Goal: Information Seeking & Learning: Learn about a topic

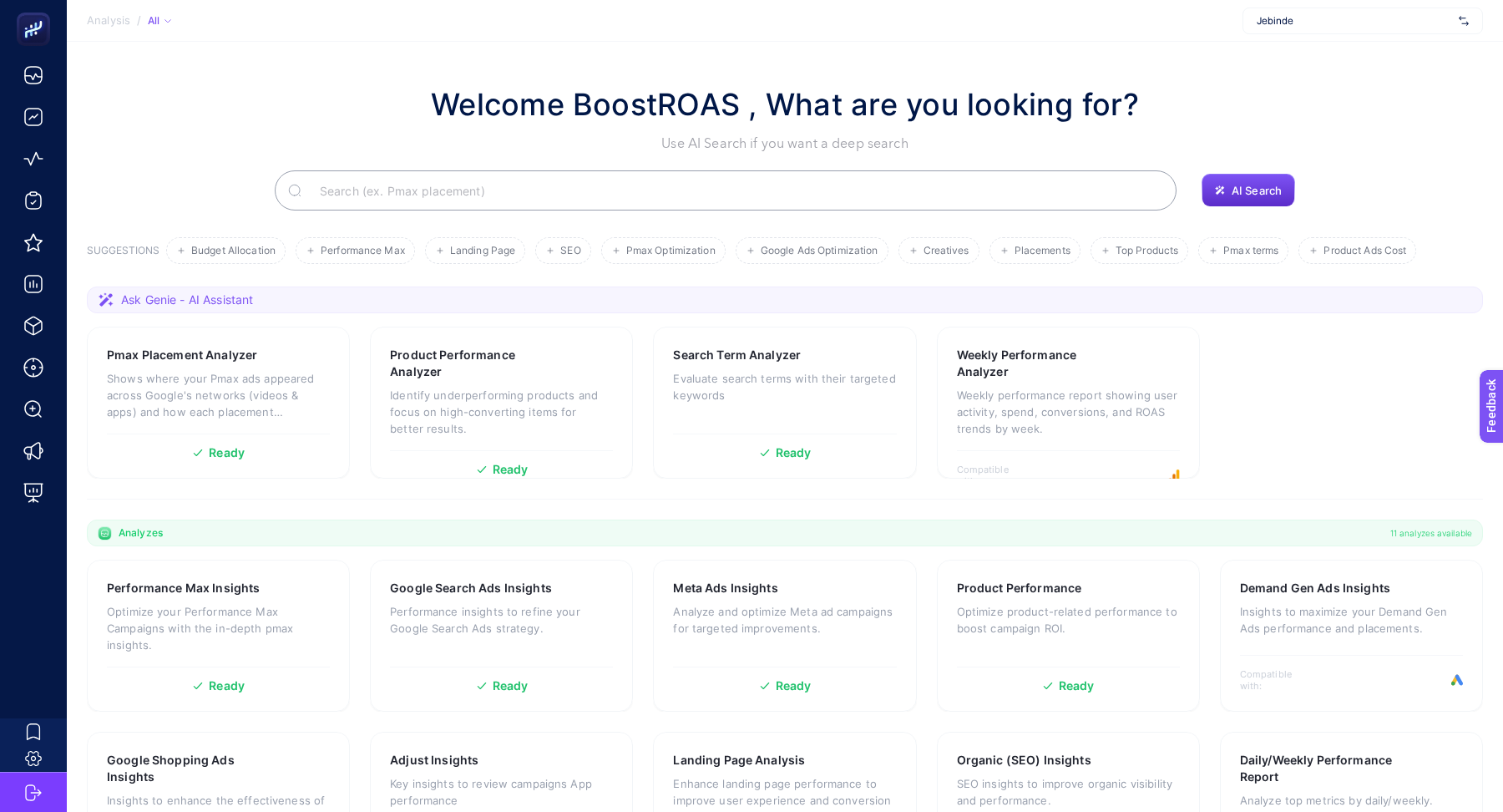
click at [1375, 28] on div "Jebinde" at bounding box center [1363, 21] width 241 height 26
type input "levi"
click at [1308, 54] on span "[URL][DOMAIN_NAME]" at bounding box center [1307, 55] width 102 height 13
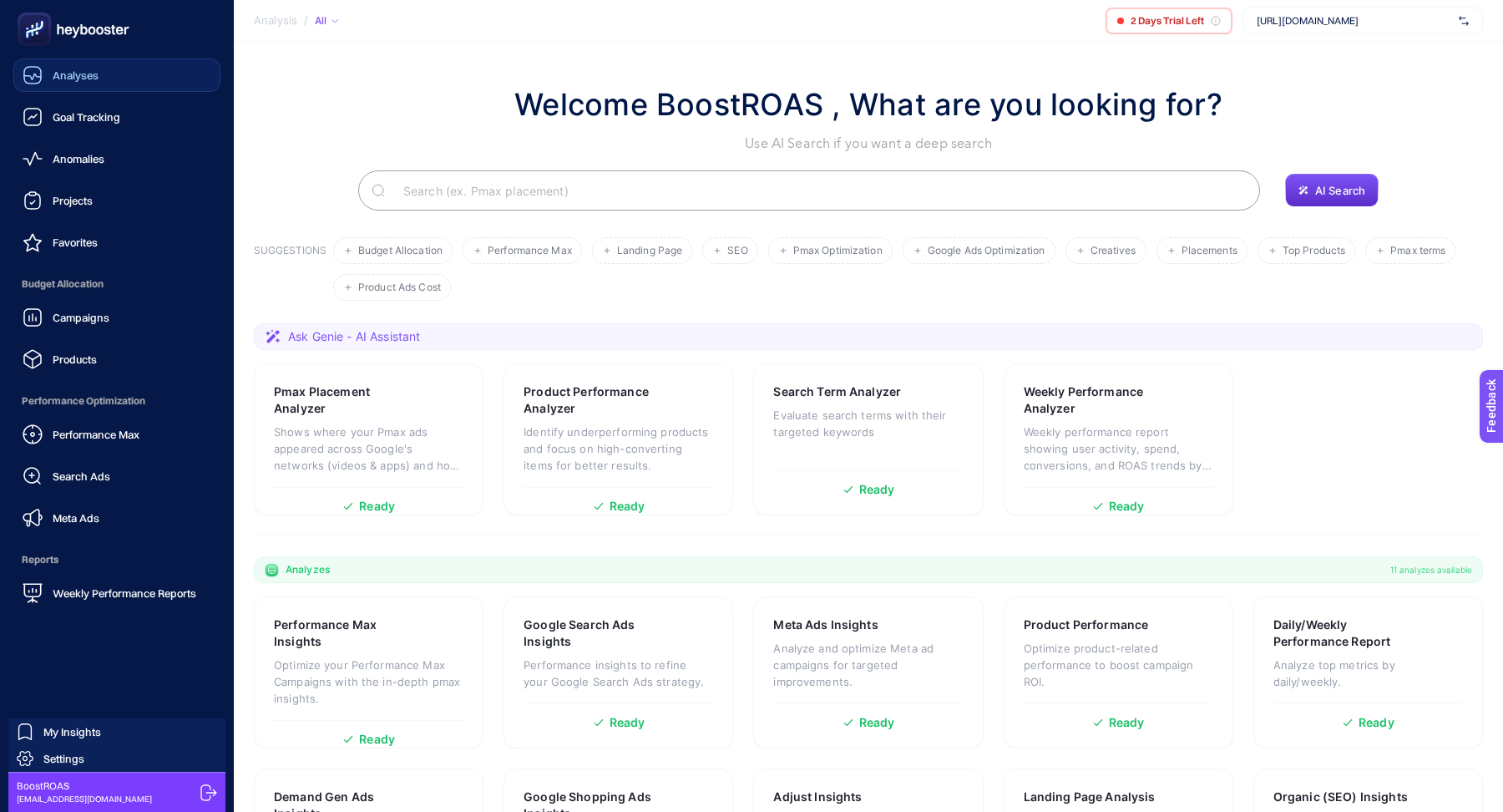
click at [94, 71] on span "Analyses" at bounding box center [75, 75] width 46 height 13
click at [118, 758] on link "Settings" at bounding box center [117, 758] width 217 height 26
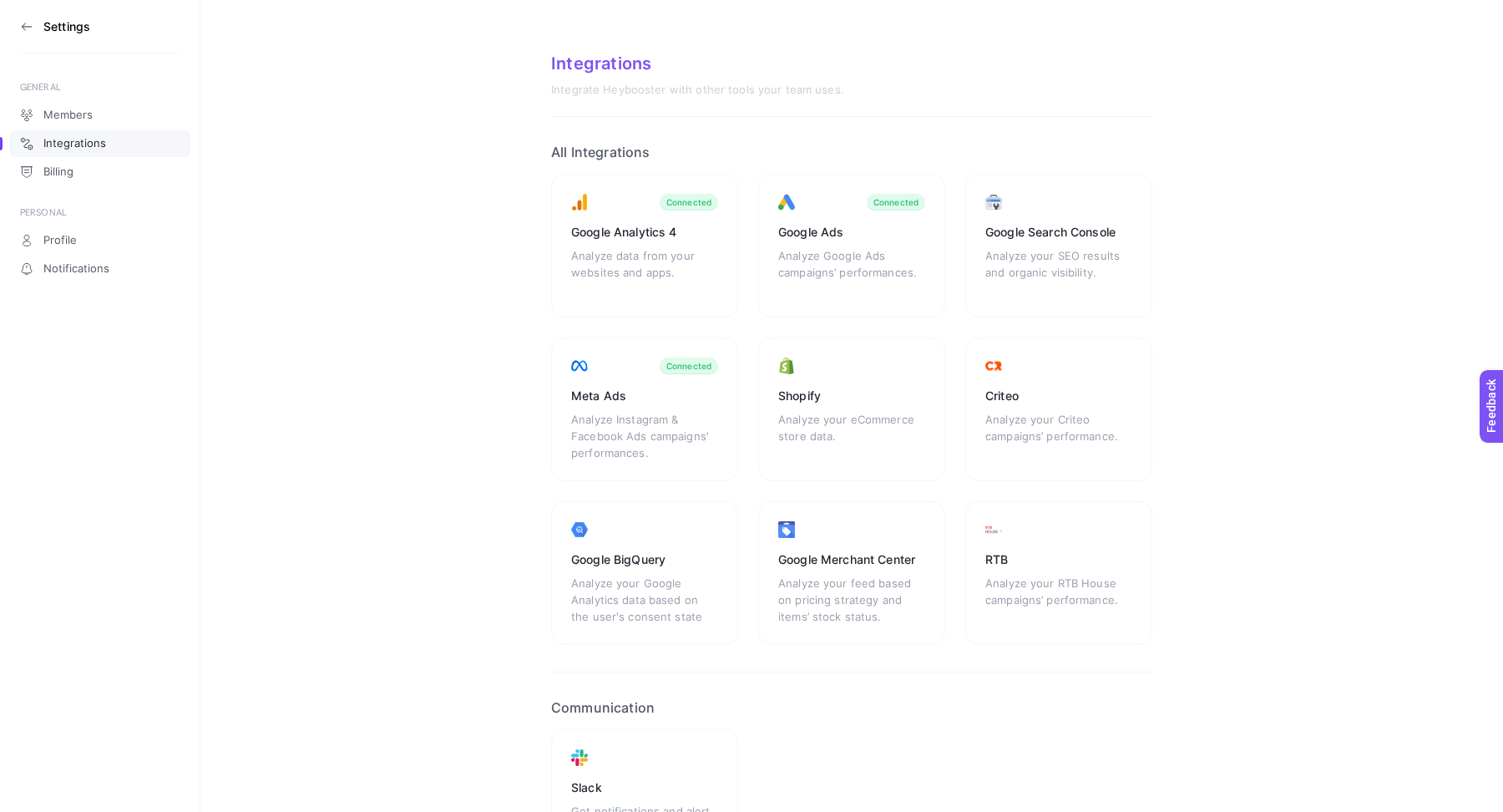
click at [7, 24] on aside "Settings GENERAL Members Integrations Billing PERSONAL Profile Notifications" at bounding box center [100, 406] width 200 height 812
click at [32, 26] on icon at bounding box center [26, 26] width 13 height 13
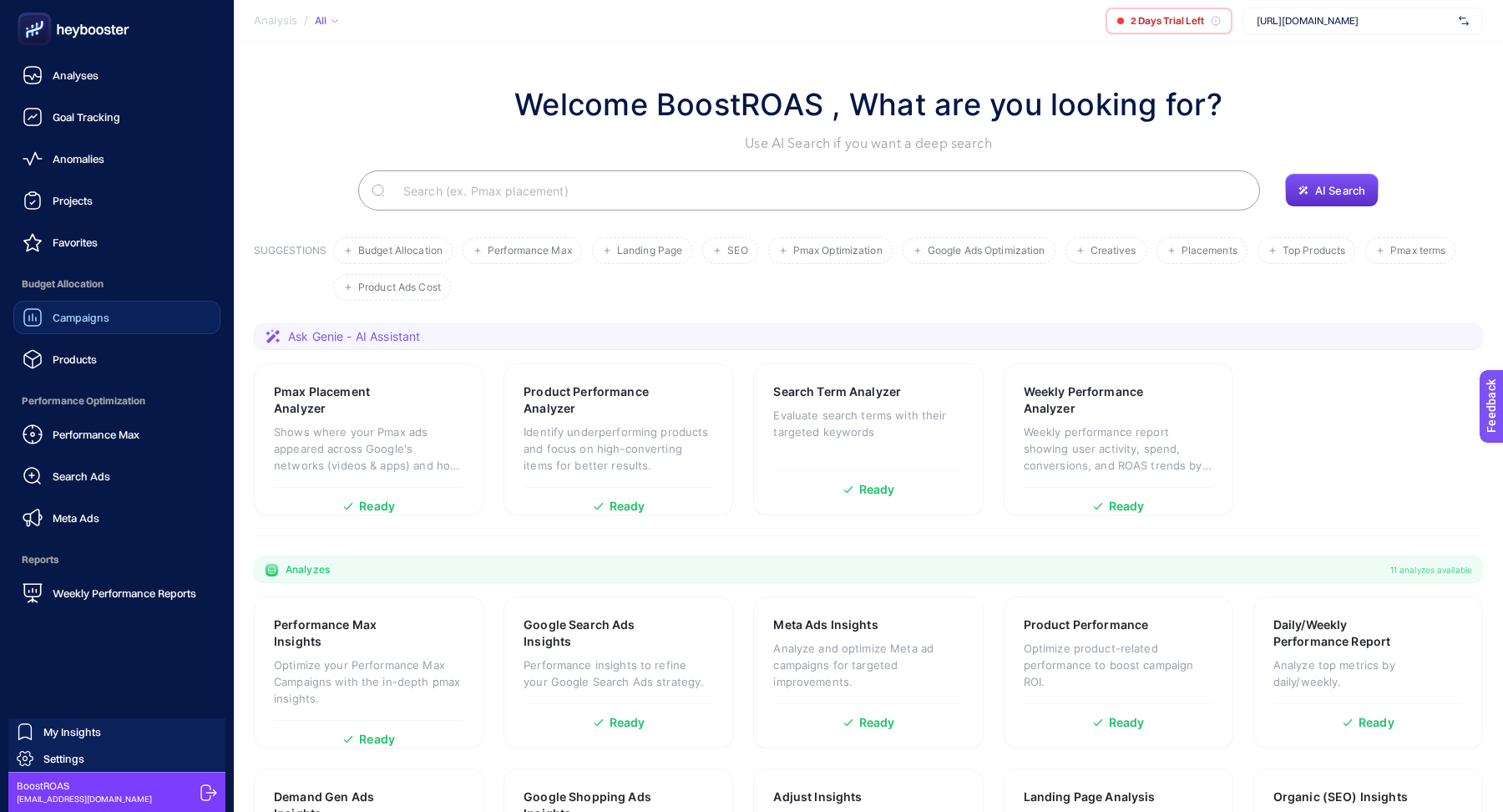
click at [96, 318] on span "Campaigns" at bounding box center [81, 318] width 56 height 13
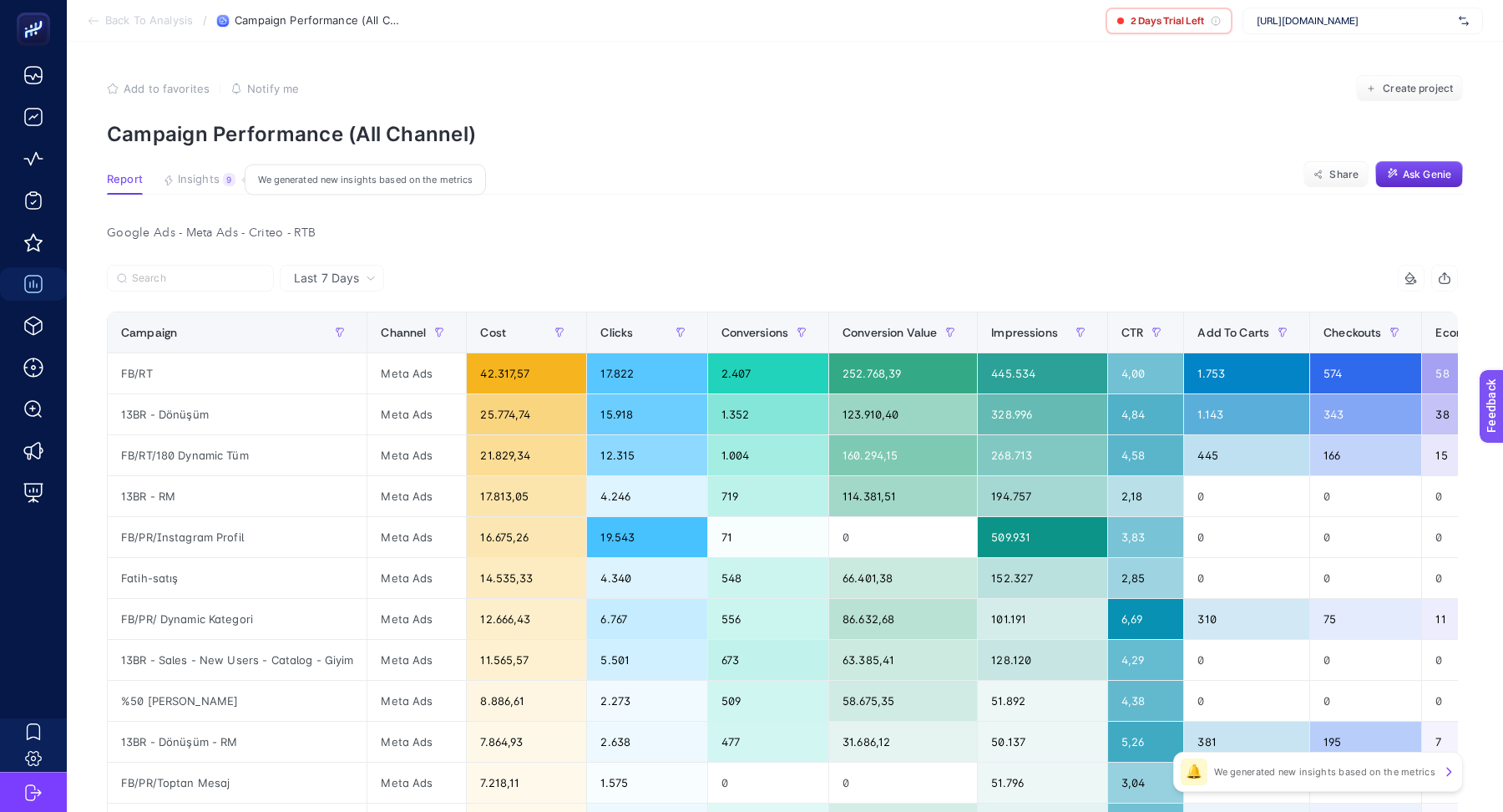
click at [202, 182] on span "Insights" at bounding box center [198, 180] width 41 height 13
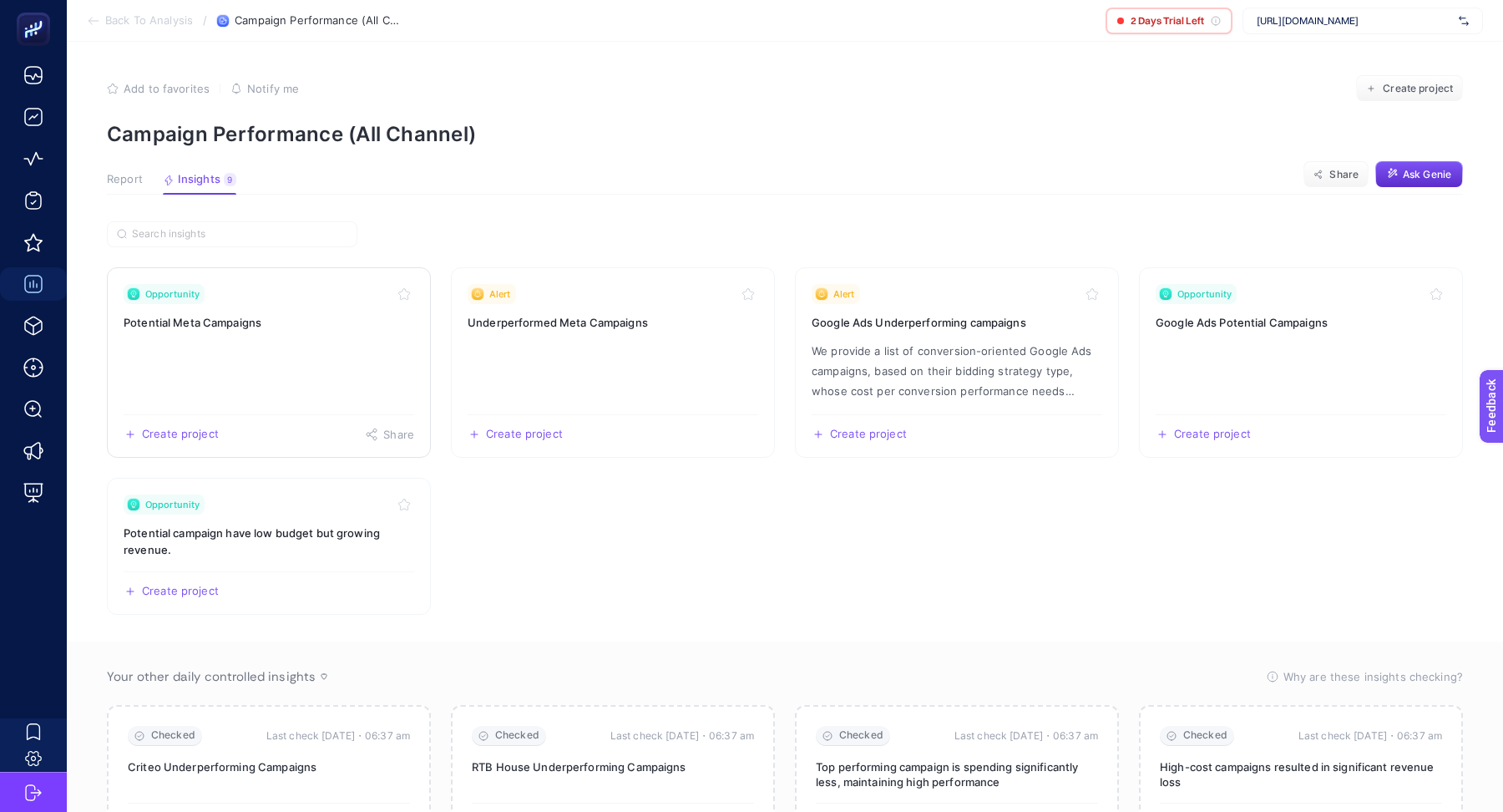
click at [371, 333] on link "Opportunity Potential Meta Campaigns Create project Share" at bounding box center [269, 362] width 324 height 191
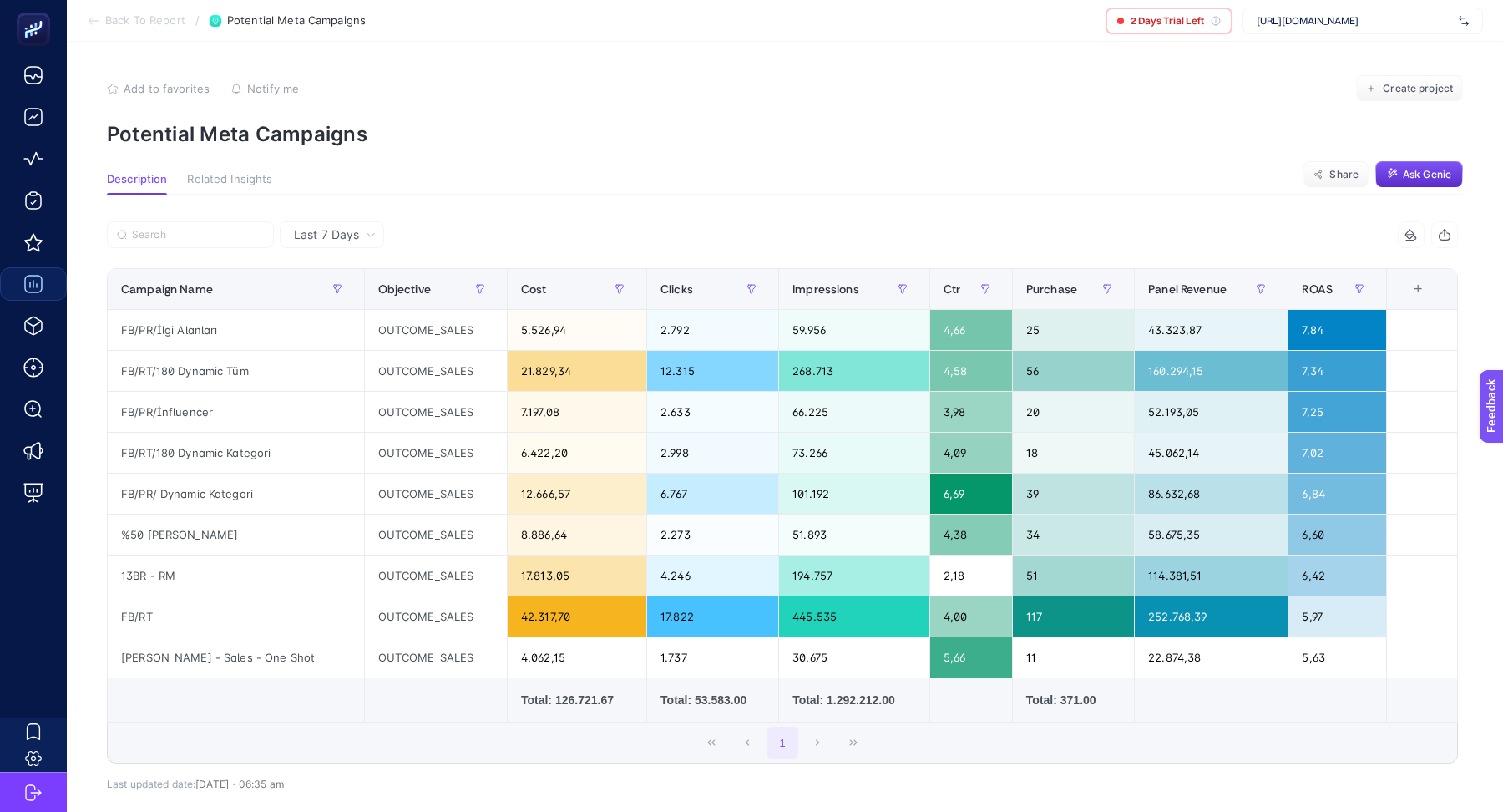
click at [329, 241] on span "Last 7 Days" at bounding box center [326, 235] width 65 height 17
click at [325, 308] on li "Last 30 Days" at bounding box center [332, 300] width 94 height 30
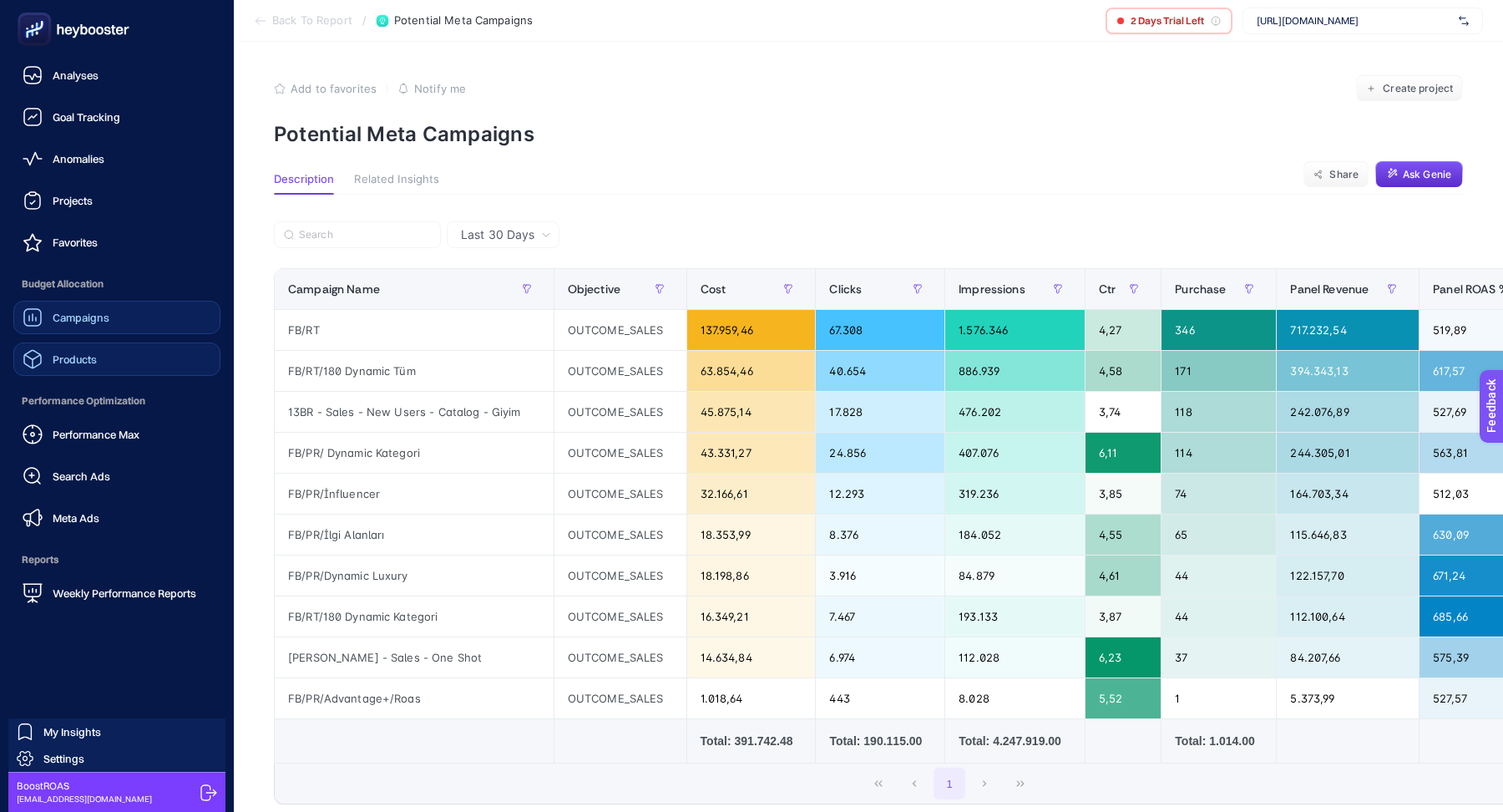
click at [105, 367] on link "Products" at bounding box center [117, 359] width 207 height 34
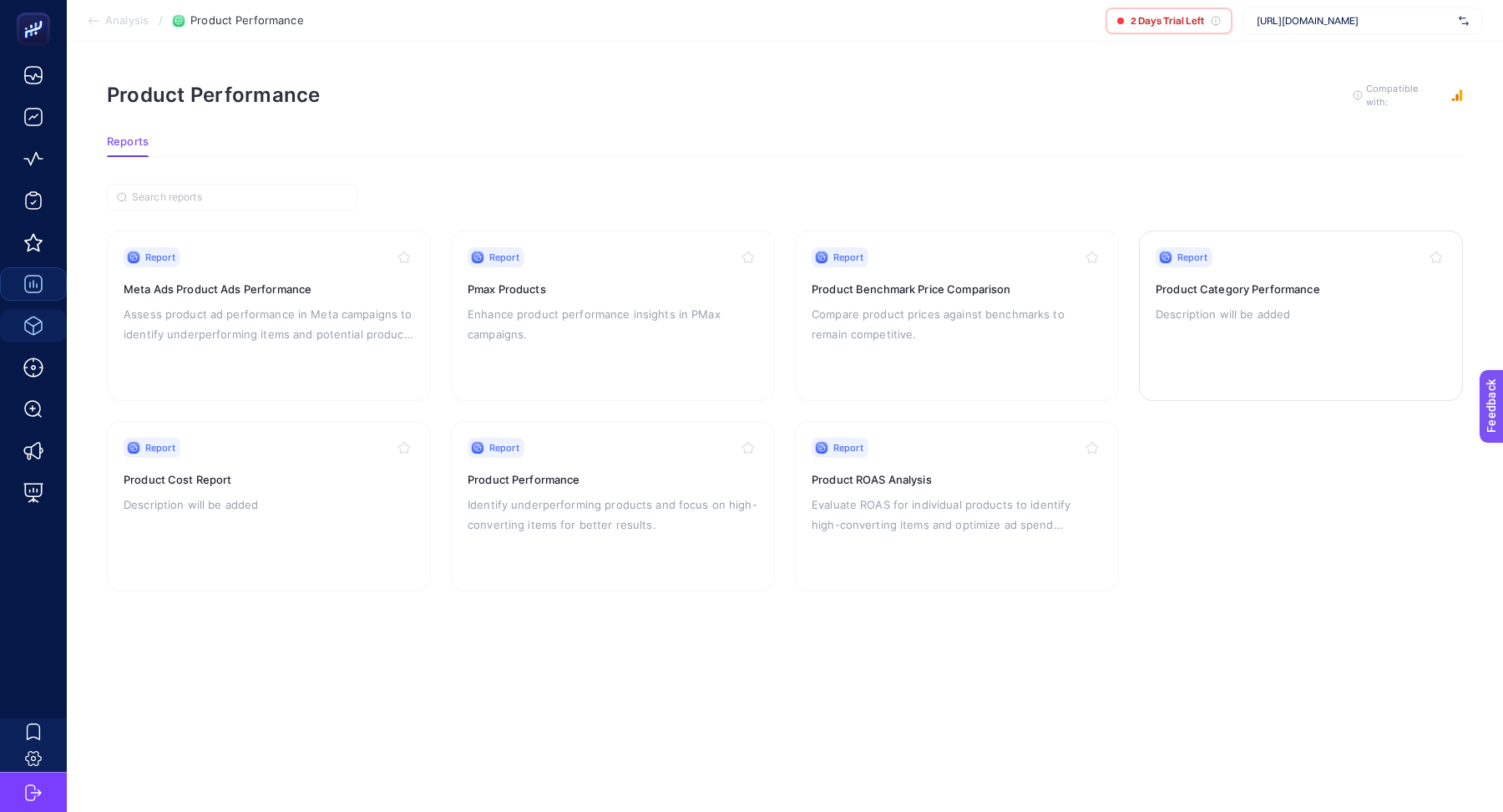
click at [1243, 332] on div "Report Product Category Performance Description will be added" at bounding box center [1301, 316] width 290 height 137
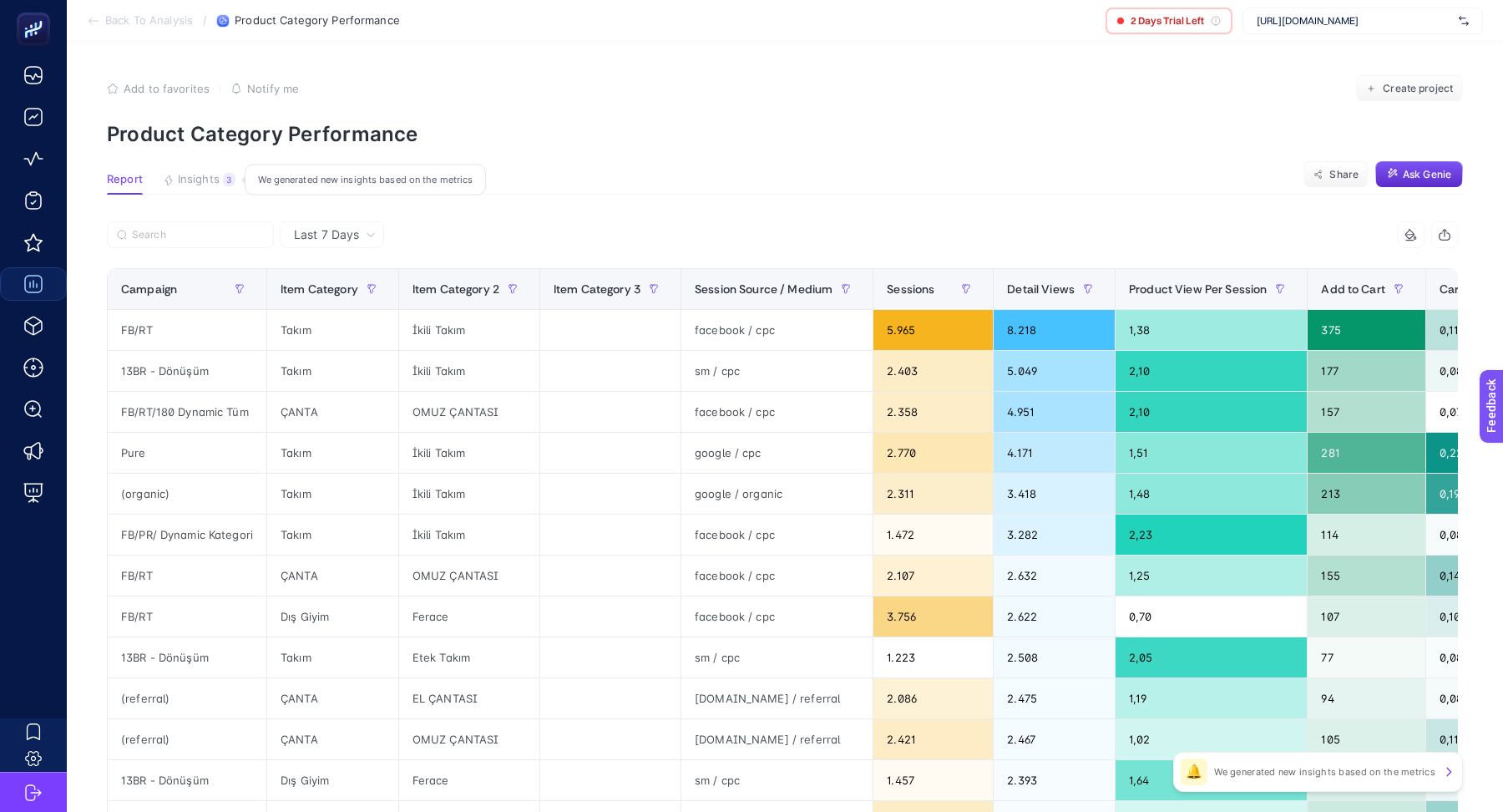
click at [215, 173] on span "Insights" at bounding box center [198, 180] width 41 height 13
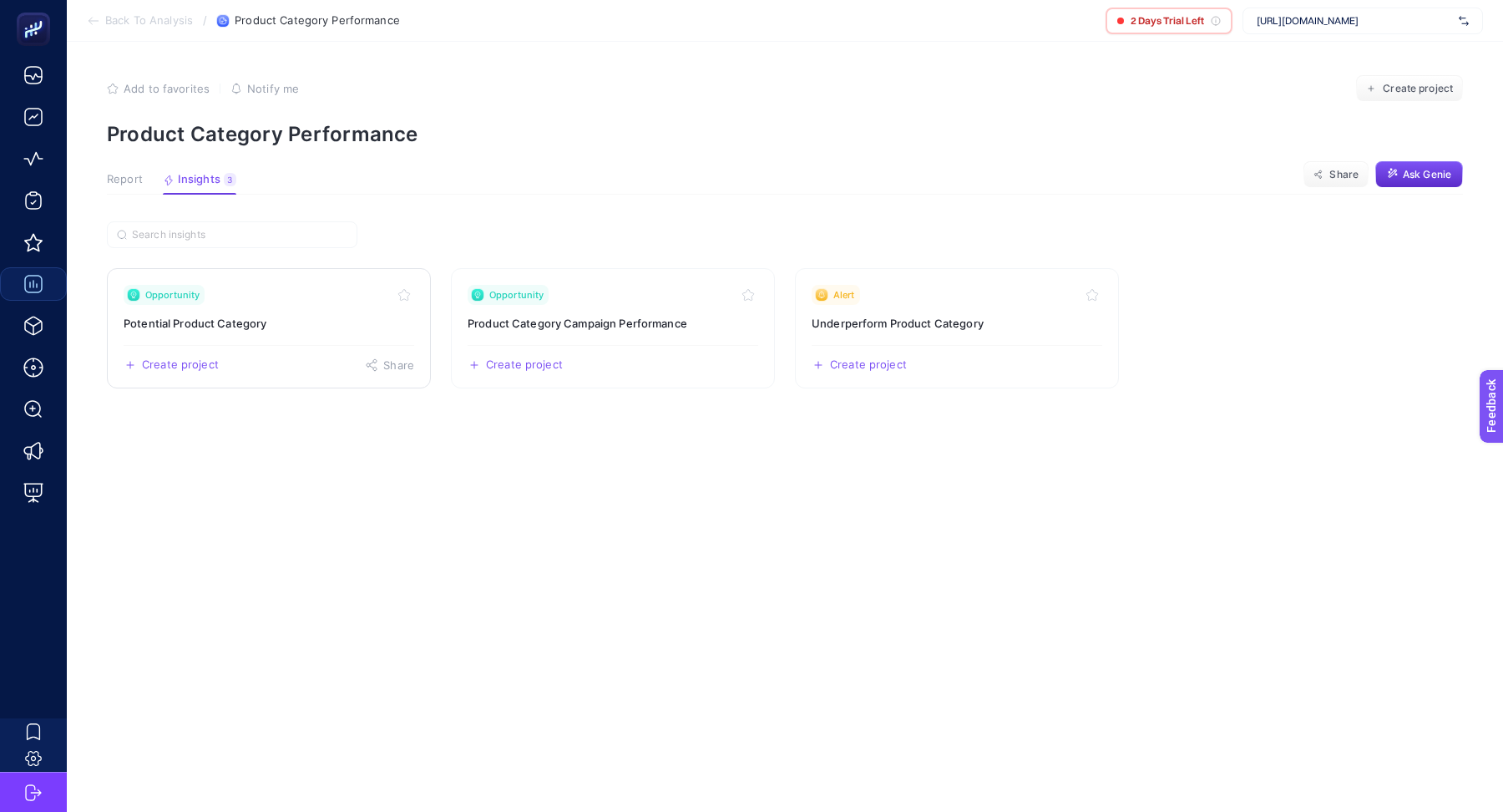
click at [270, 296] on div "Opportunity" at bounding box center [268, 294] width 290 height 20
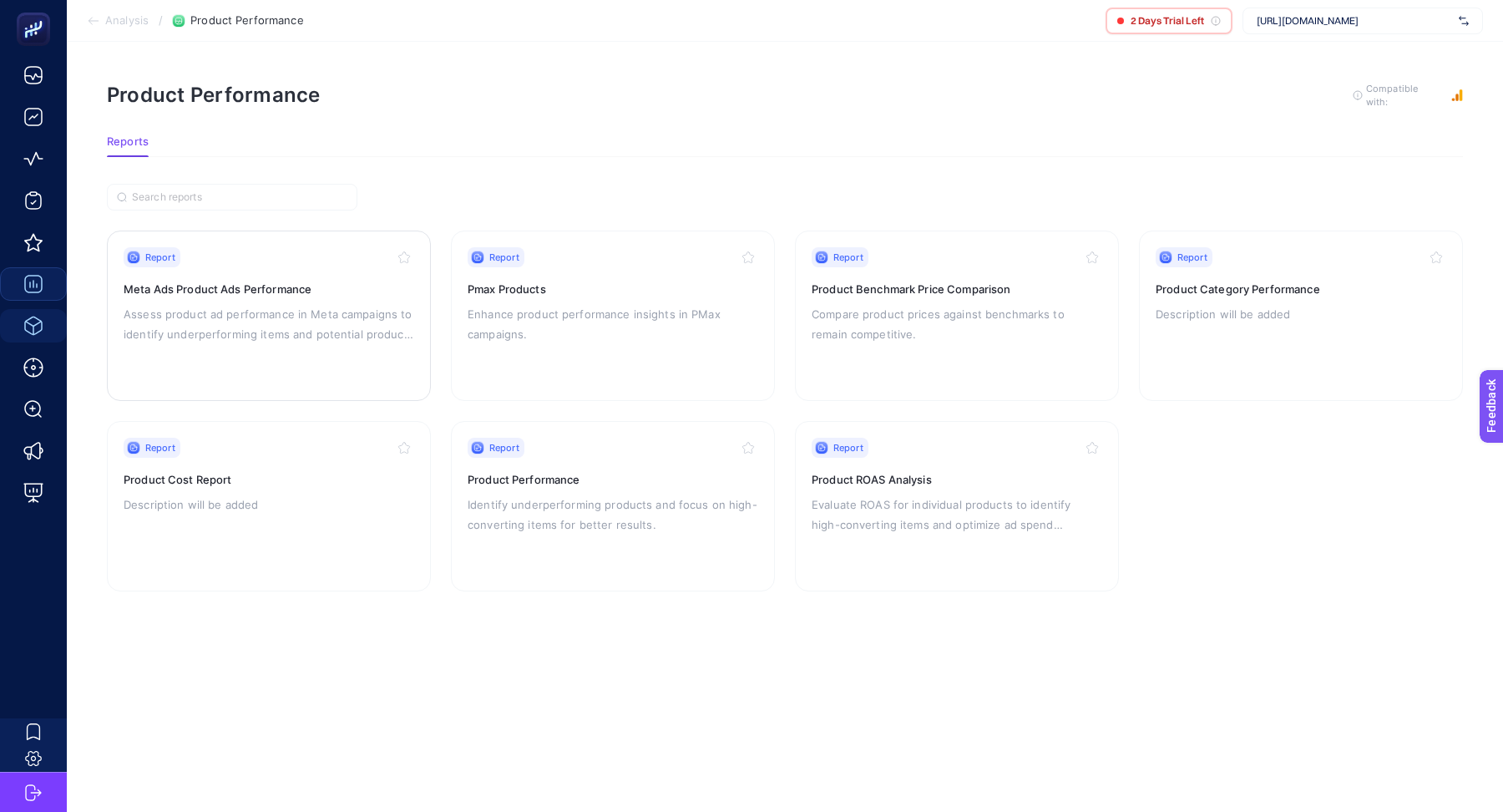
click at [249, 264] on div "Report" at bounding box center [268, 257] width 290 height 20
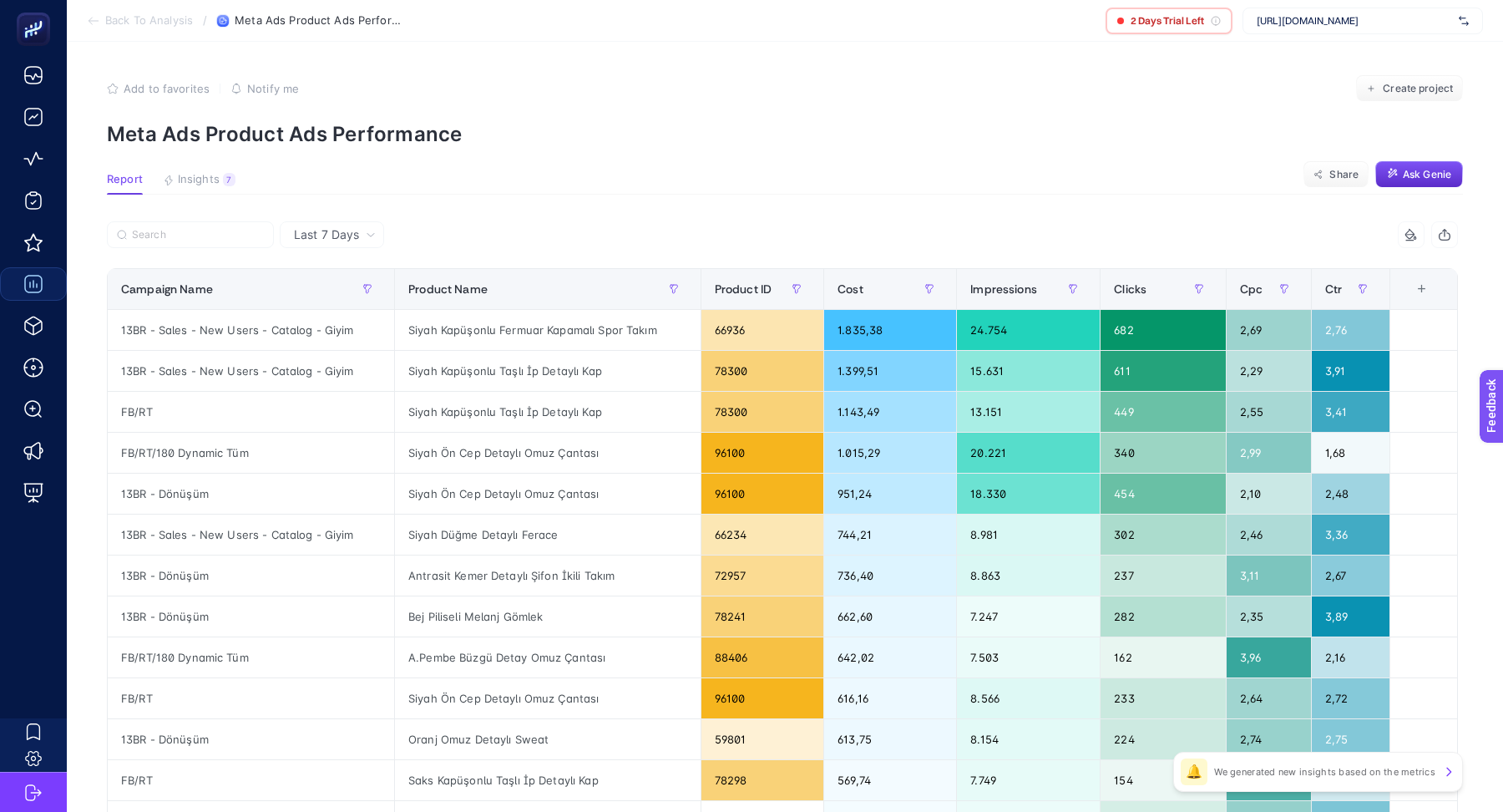
click at [203, 197] on article "Add to favorites false Notify me Create project Meta Ads Product Ads Performanc…" at bounding box center [785, 694] width 1436 height 1305
click at [196, 178] on span "Insights" at bounding box center [198, 180] width 41 height 13
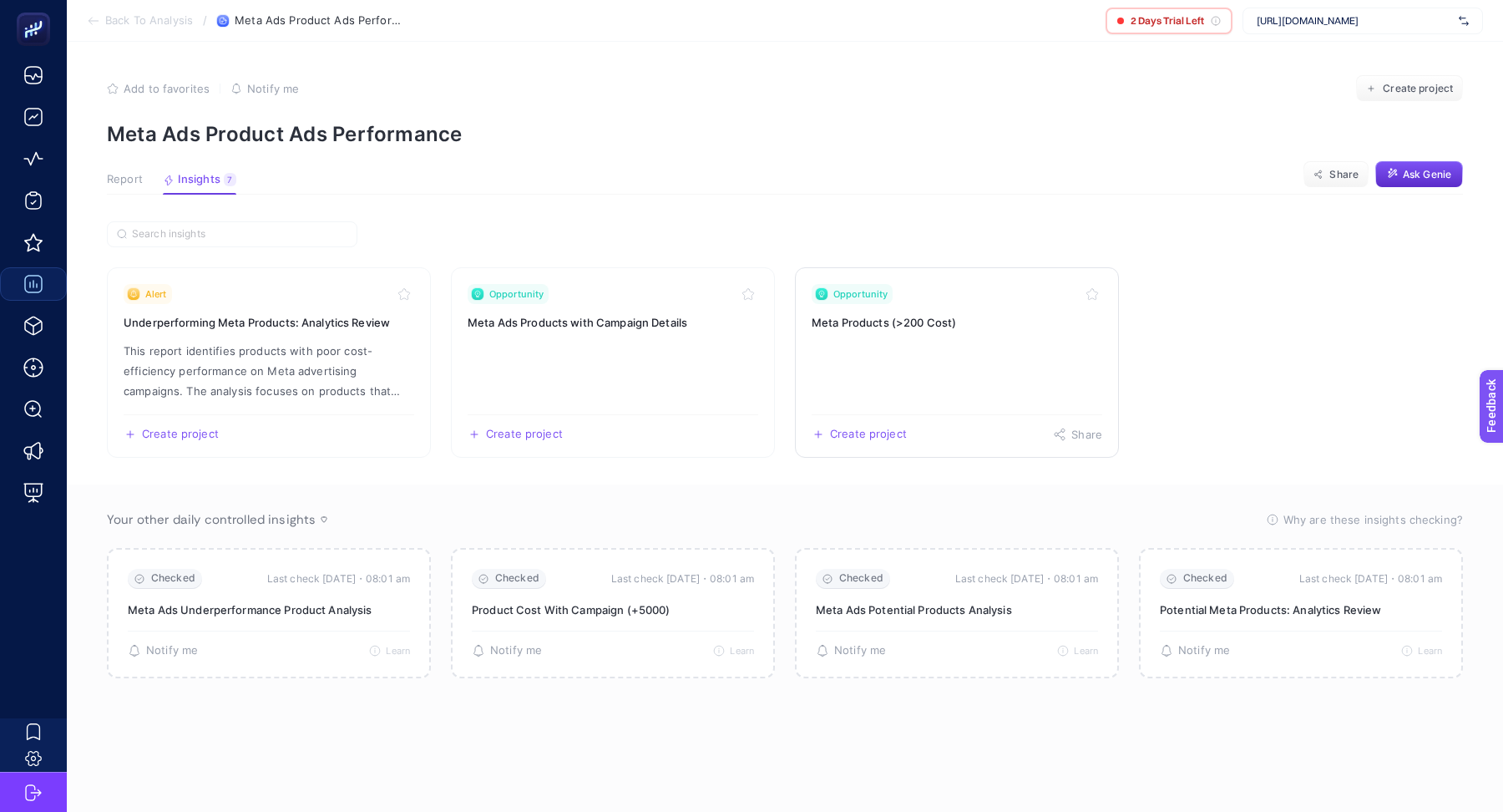
click at [915, 354] on link "Opportunity Meta Products (>200 Cost) Create project Share" at bounding box center [957, 362] width 324 height 191
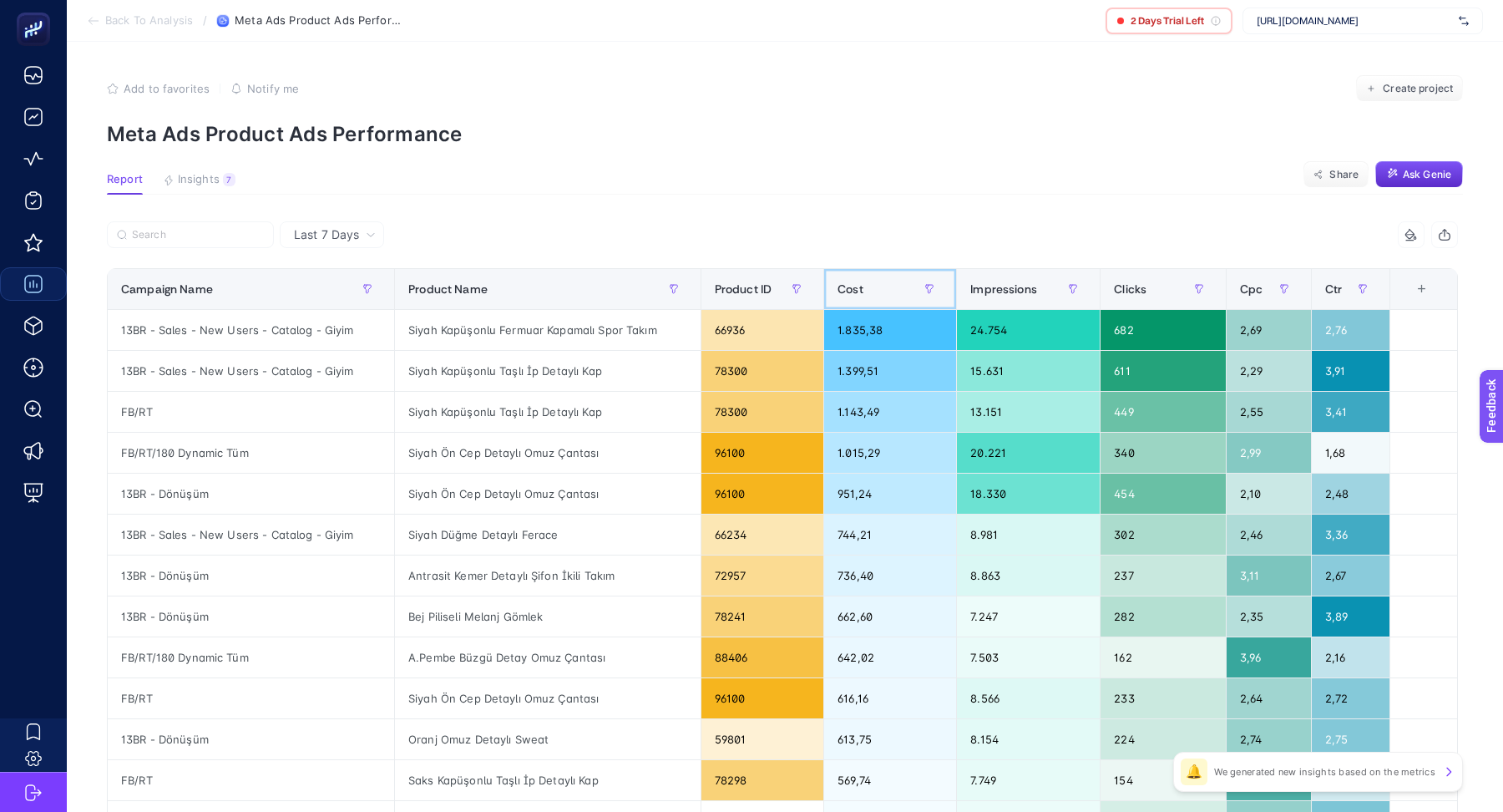
click at [870, 296] on div "Cost" at bounding box center [890, 289] width 105 height 26
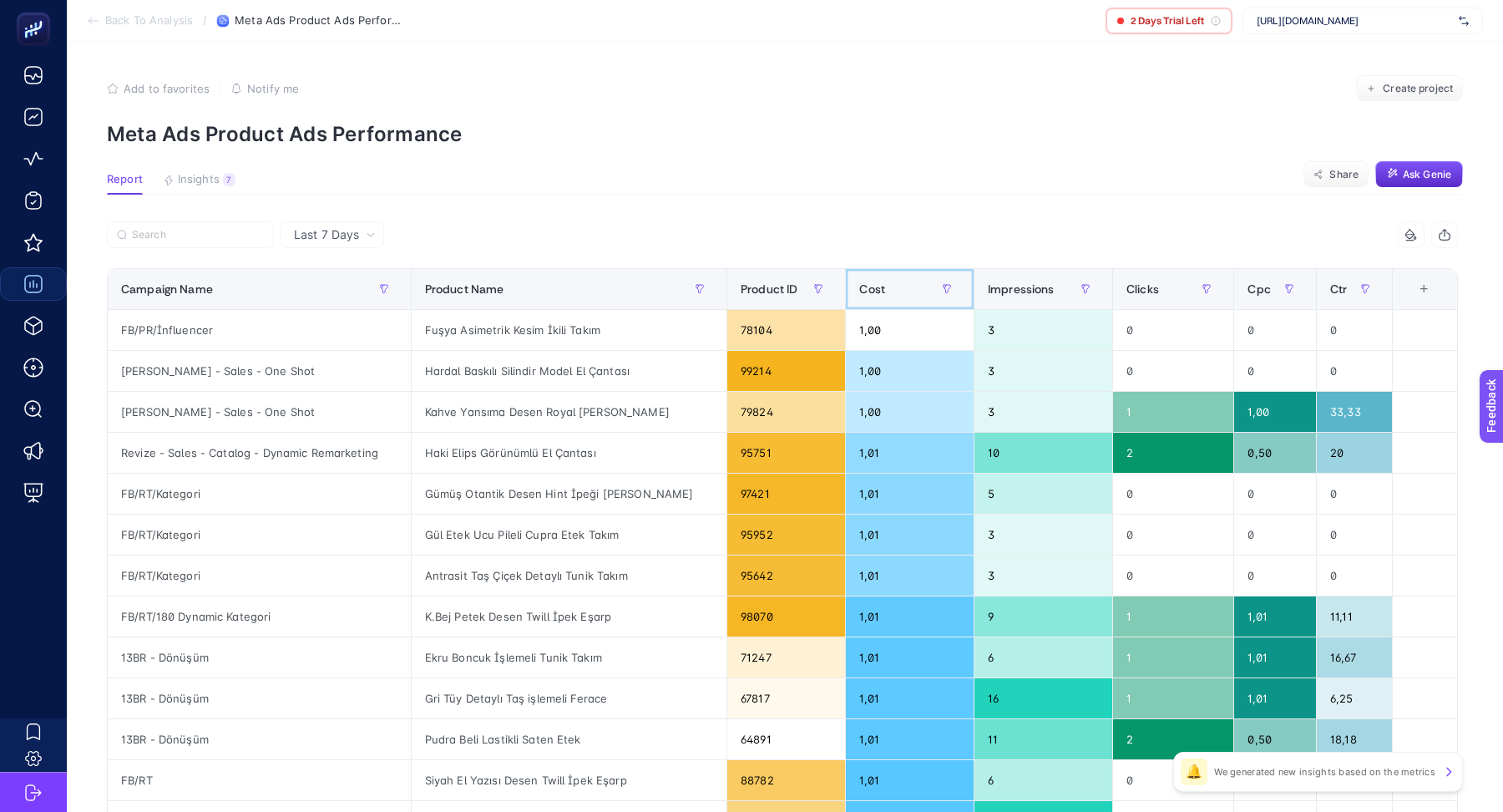
click at [877, 297] on div "Cost" at bounding box center [910, 289] width 102 height 26
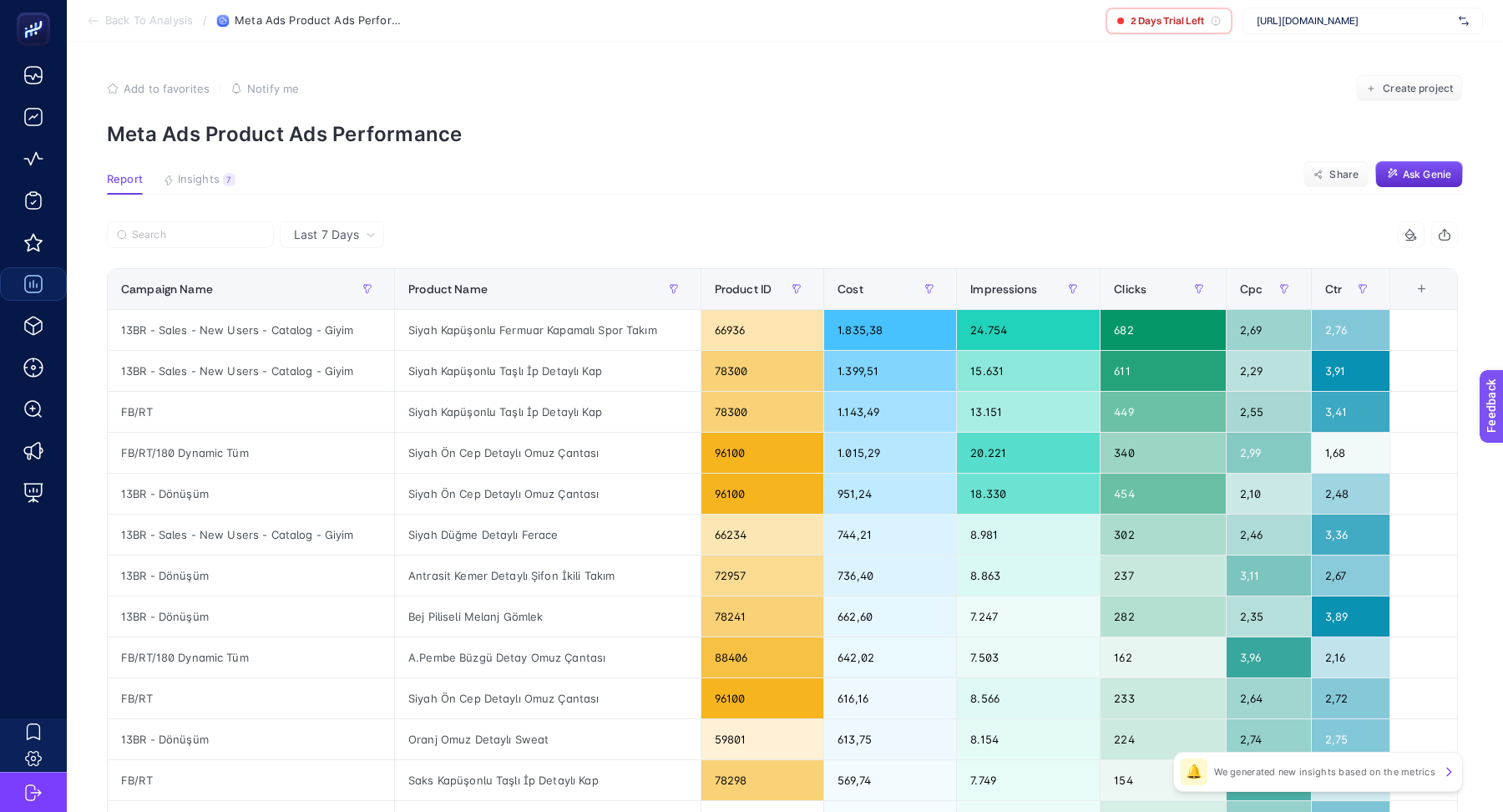
click at [338, 241] on span "Last 7 Days" at bounding box center [326, 235] width 65 height 17
click at [335, 235] on span "Last 7 Days" at bounding box center [326, 235] width 65 height 17
click at [206, 180] on span "Insights" at bounding box center [198, 180] width 41 height 13
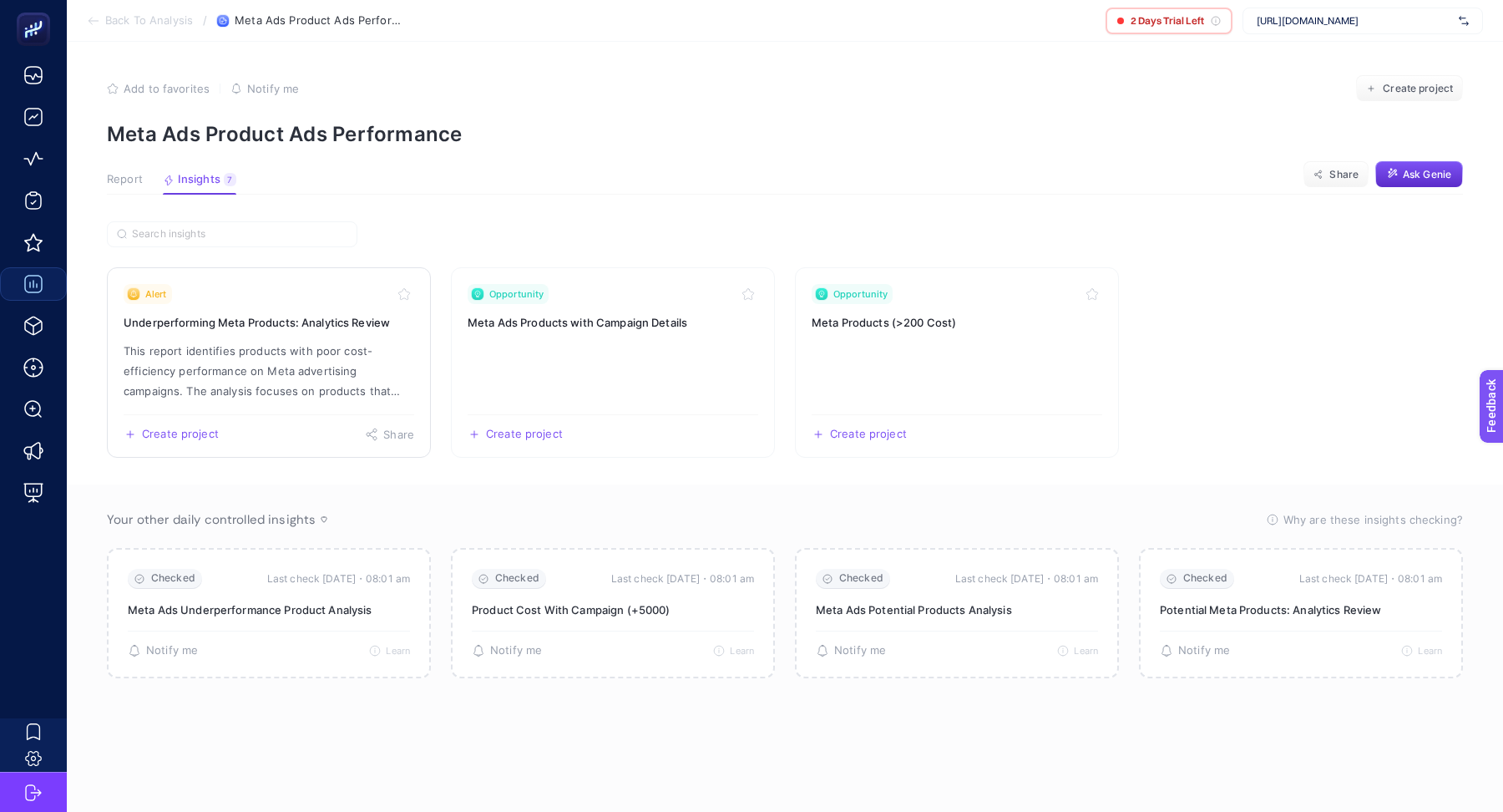
click at [320, 374] on p "This report identifies products with poor cost-efficiency performance on Meta a…" at bounding box center [268, 370] width 290 height 60
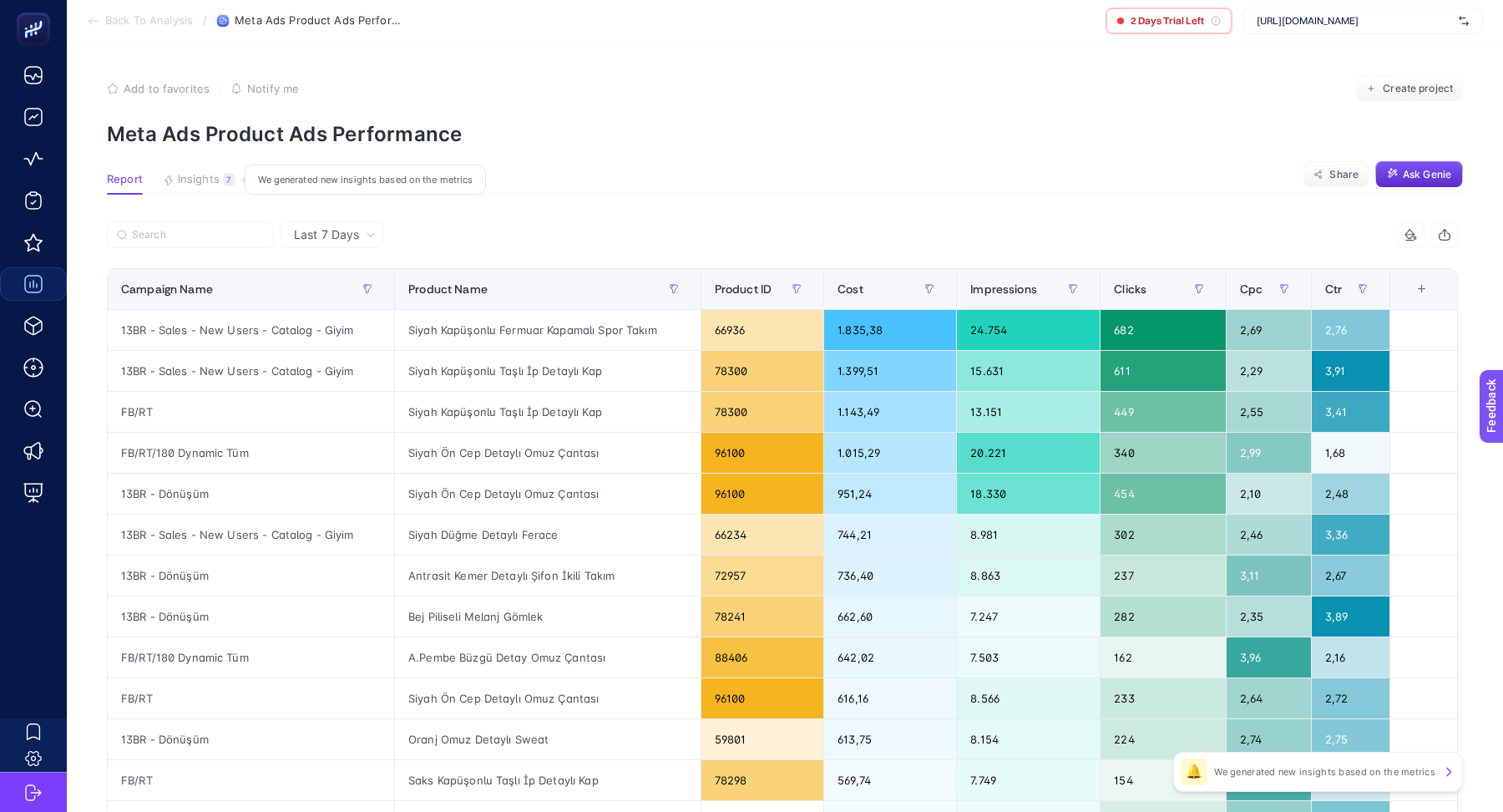
click at [194, 178] on span "Insights" at bounding box center [198, 180] width 41 height 13
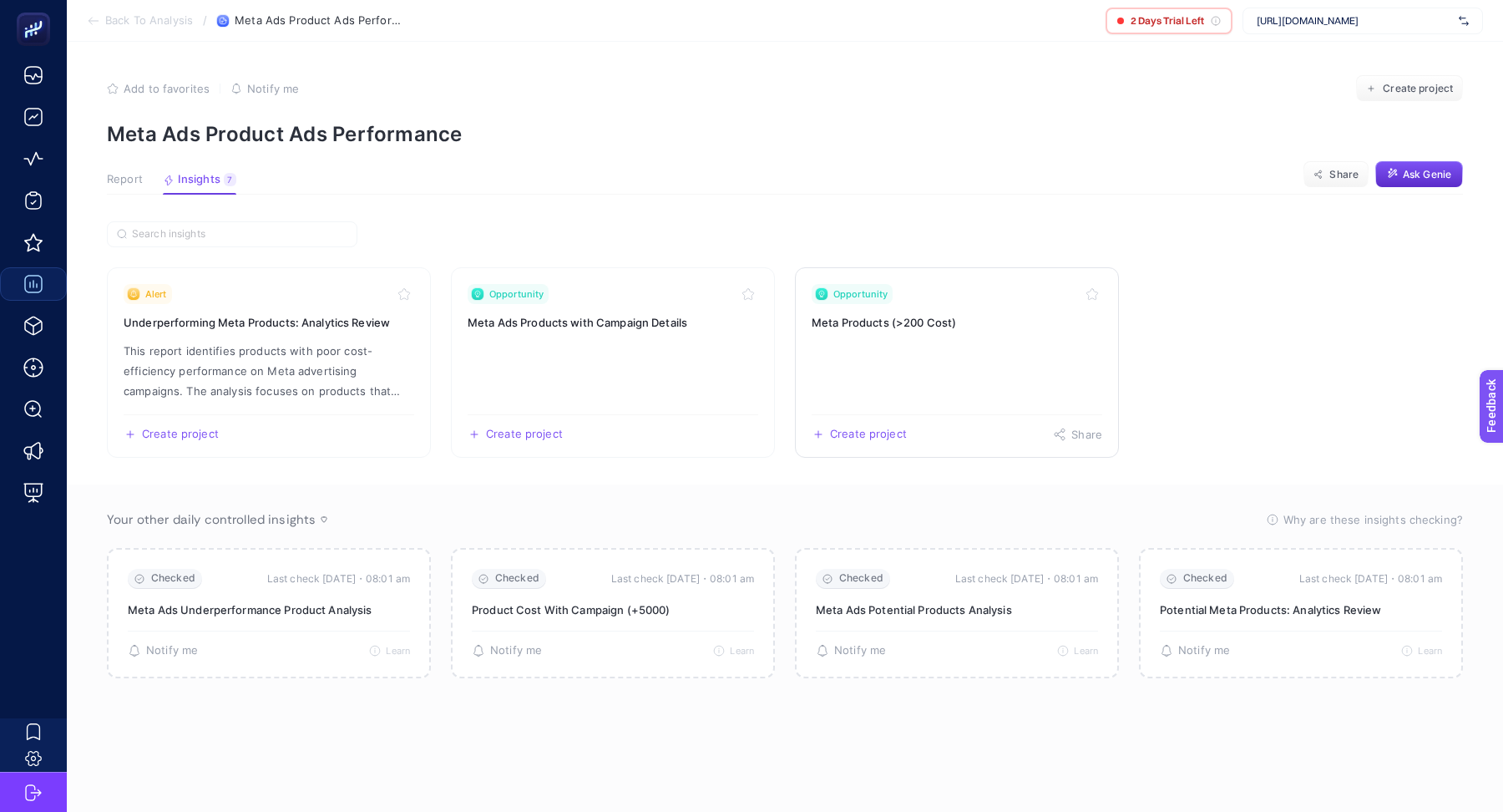
click at [908, 353] on link "Opportunity Meta Products (>200 Cost) Create project Share" at bounding box center [957, 362] width 324 height 191
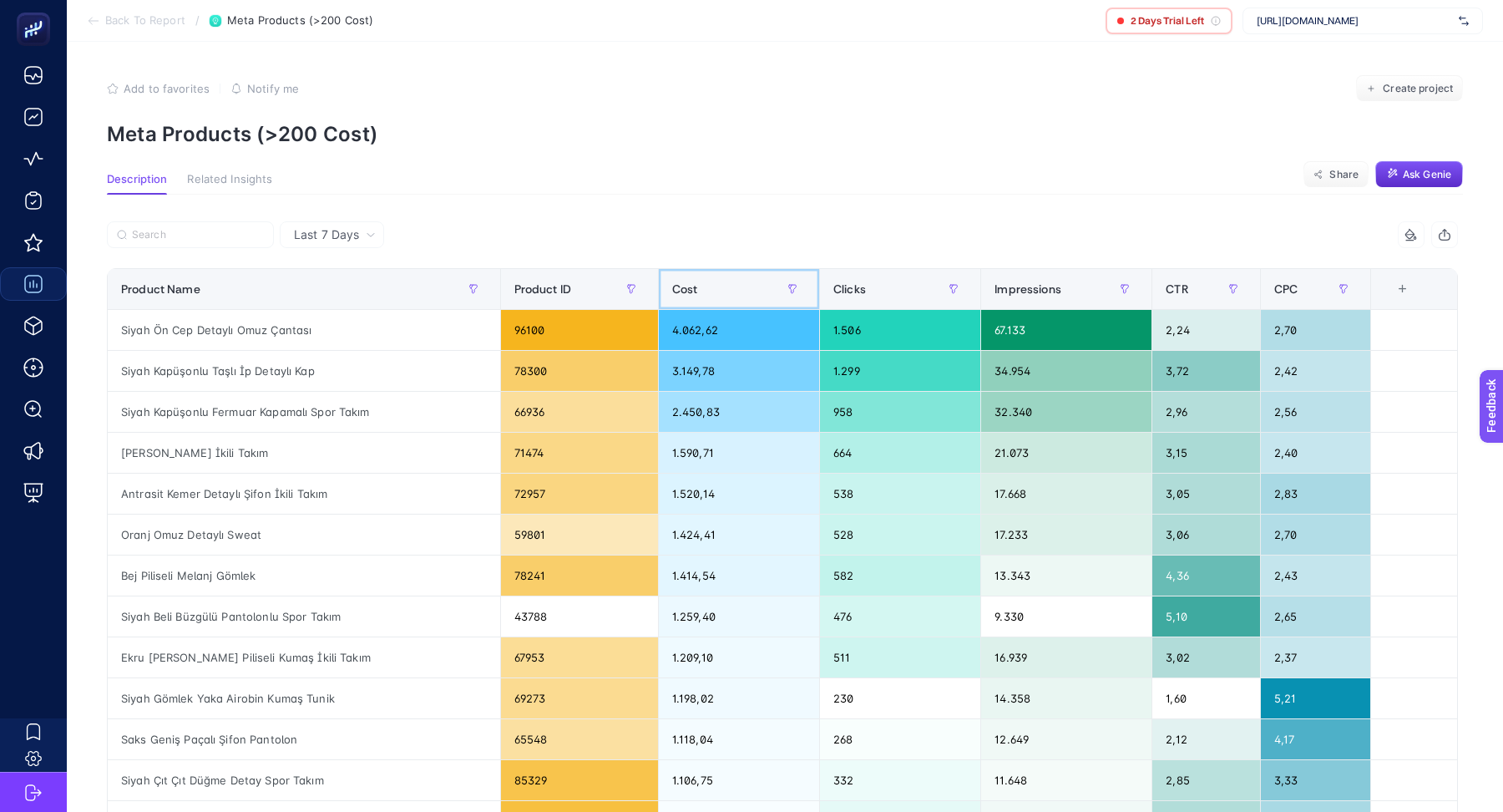
click at [693, 285] on div "Cost" at bounding box center [739, 289] width 133 height 26
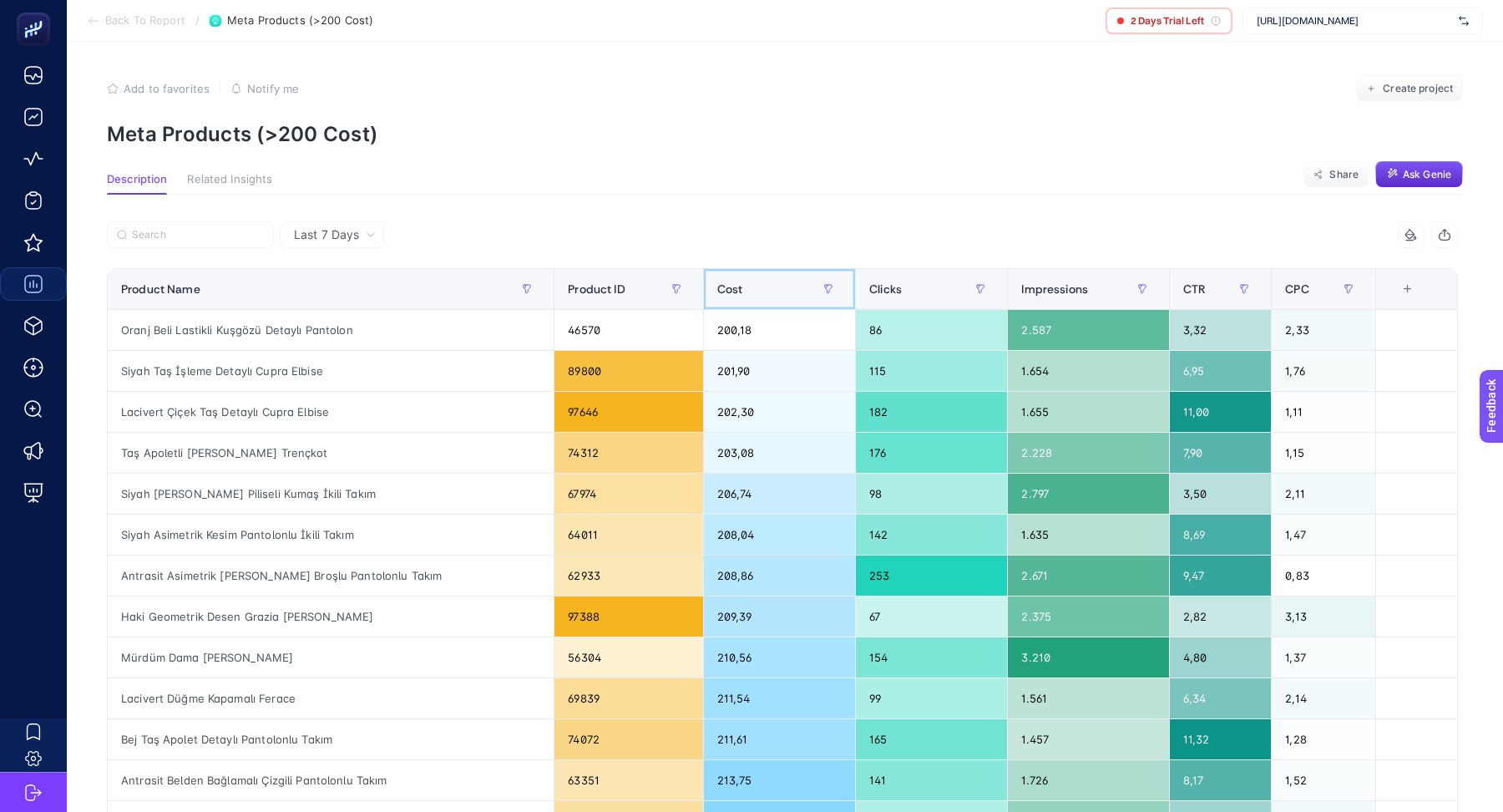
click at [717, 285] on span "Cost" at bounding box center [730, 289] width 26 height 13
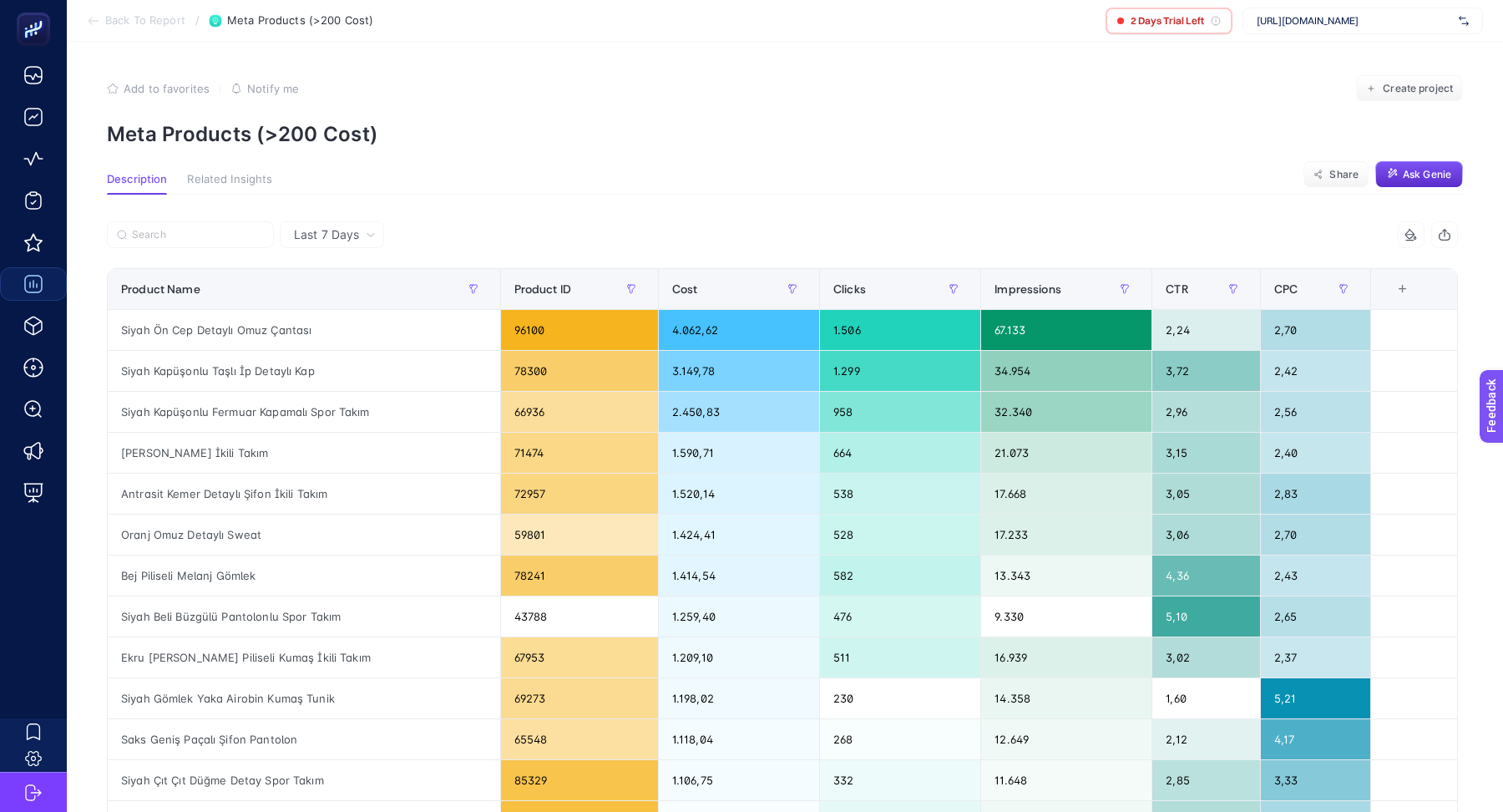
click at [355, 234] on span "Last 7 Days" at bounding box center [326, 235] width 65 height 17
click at [463, 198] on div "Last 7 Days Last 7 Days 6 items selected Product Name Product ID Cost Clicks Im…" at bounding box center [783, 760] width 1378 height 1132
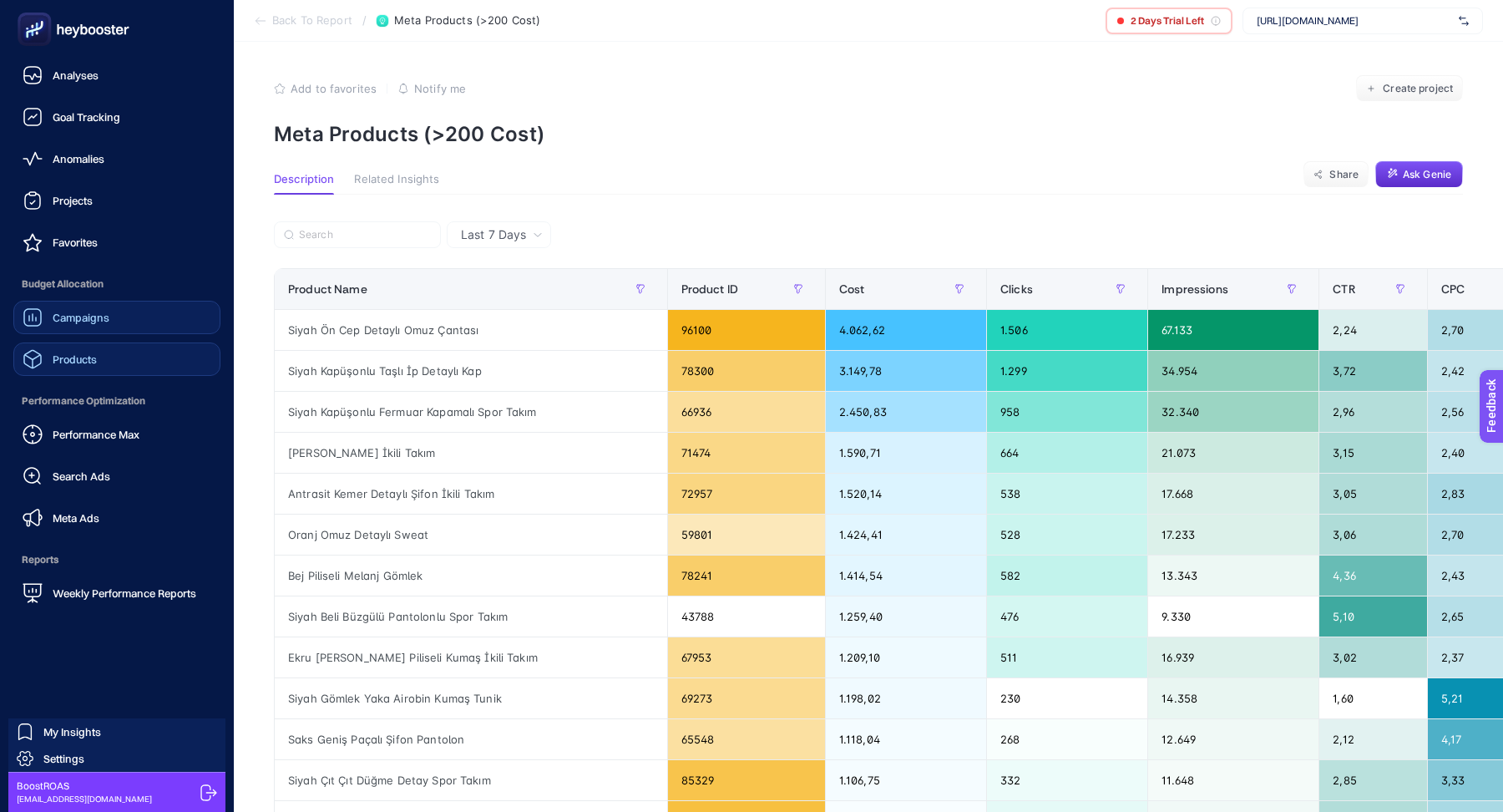
click at [95, 355] on span "Products" at bounding box center [74, 359] width 44 height 13
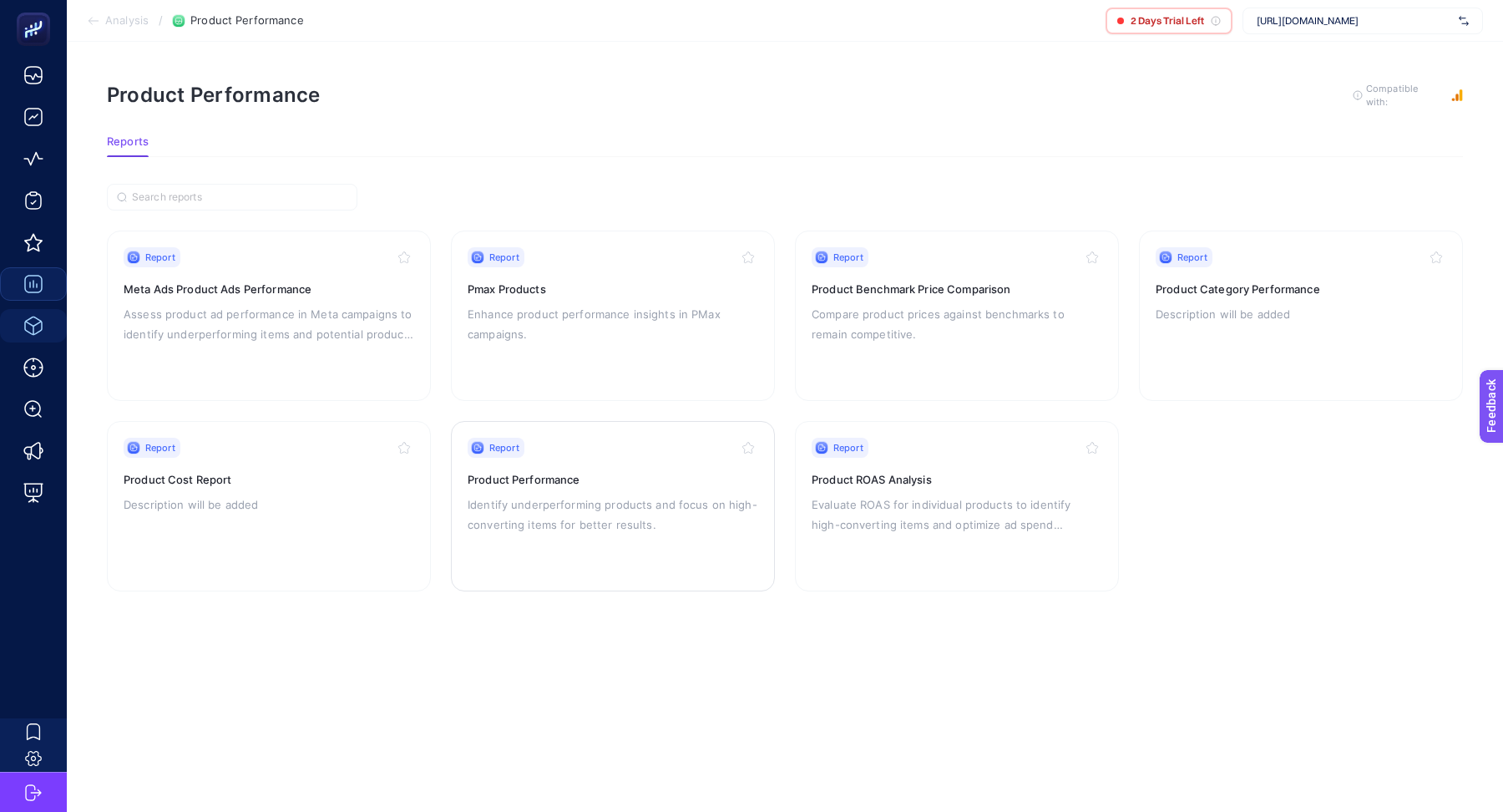
click at [598, 458] on div "Report Product Performance Identify underperforming products and focus on high-…" at bounding box center [613, 507] width 290 height 137
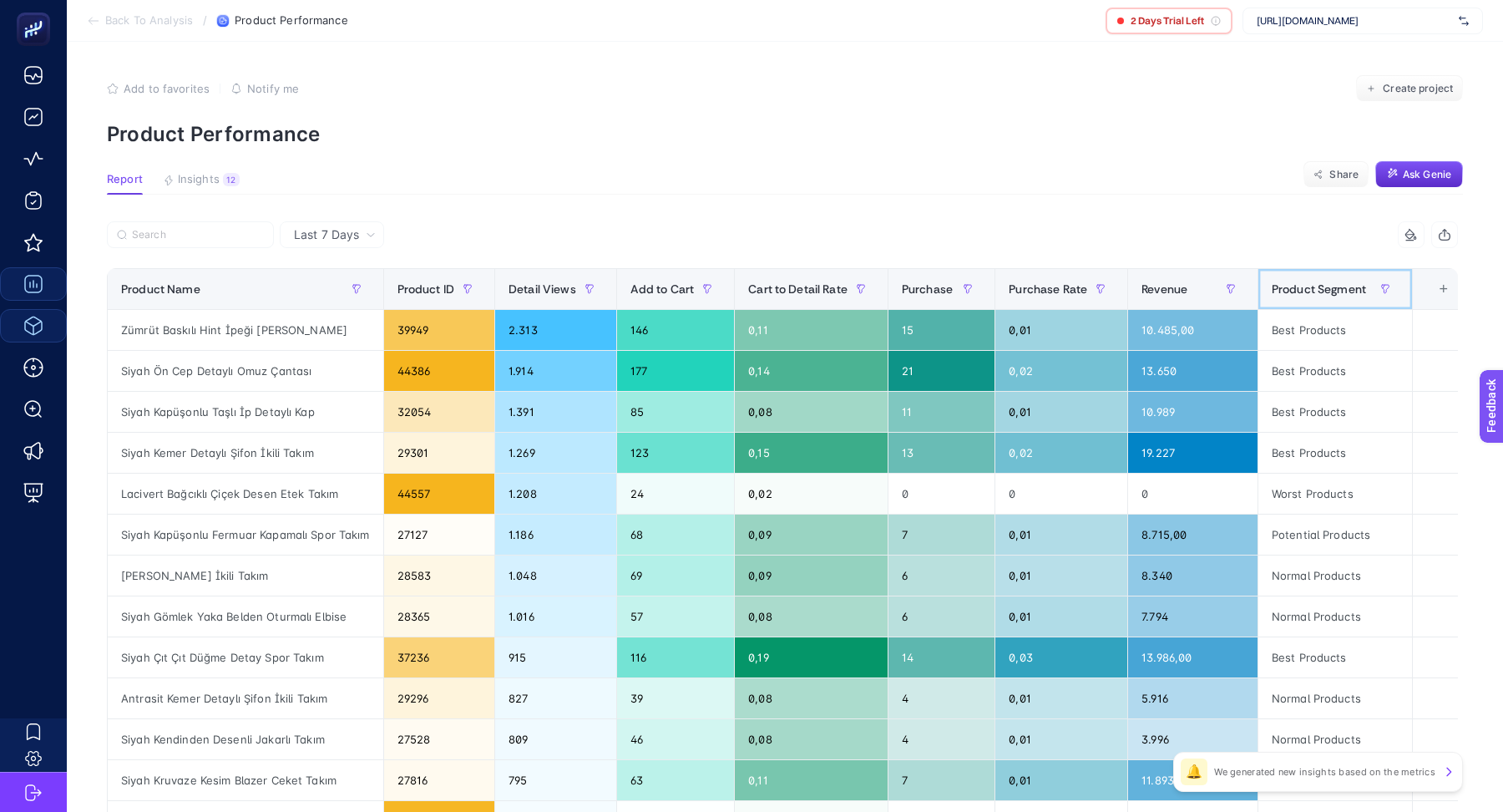
click at [1332, 297] on div "Product Segment" at bounding box center [1335, 289] width 127 height 26
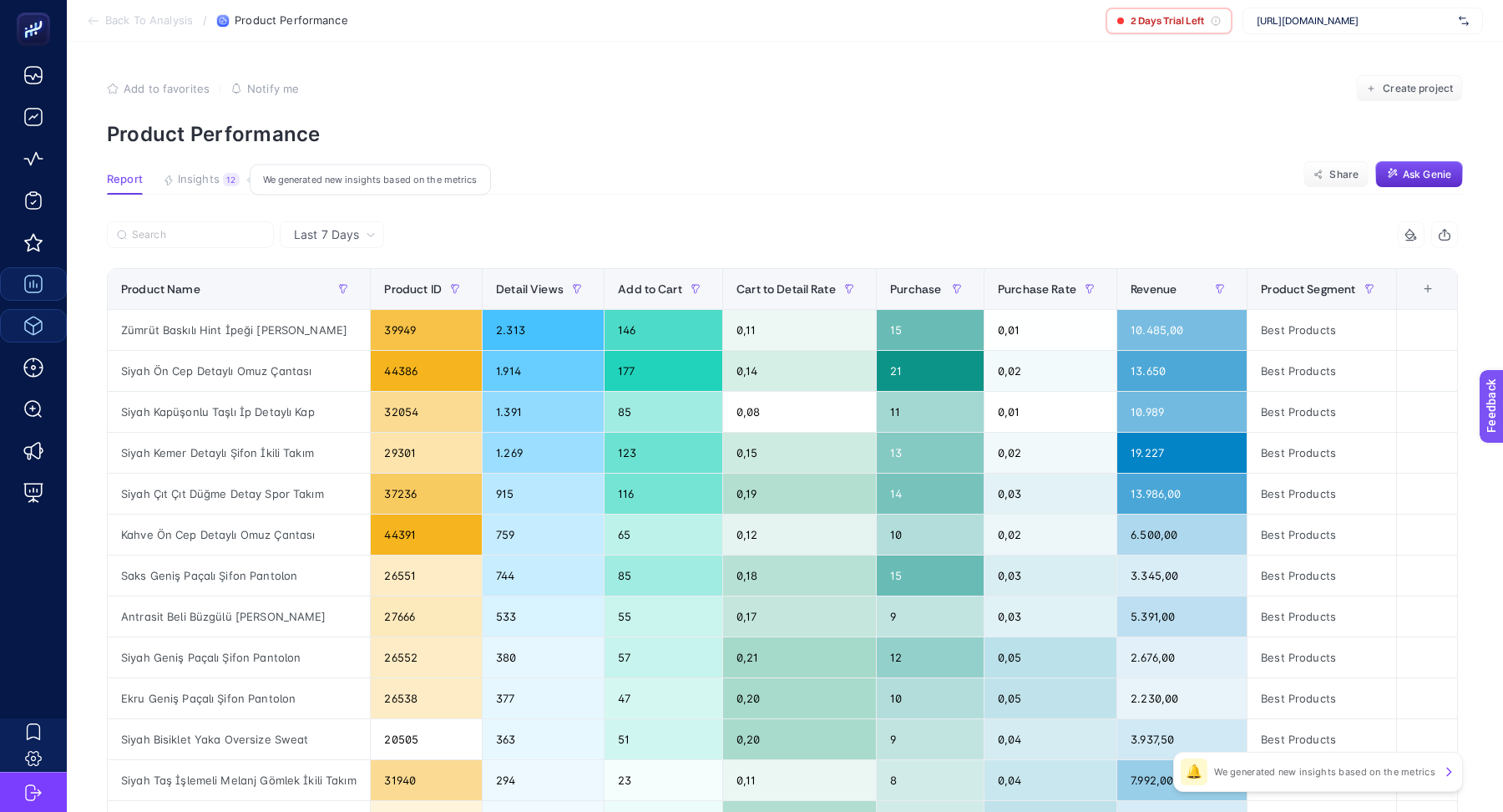
click at [203, 174] on span "Insights" at bounding box center [198, 180] width 41 height 13
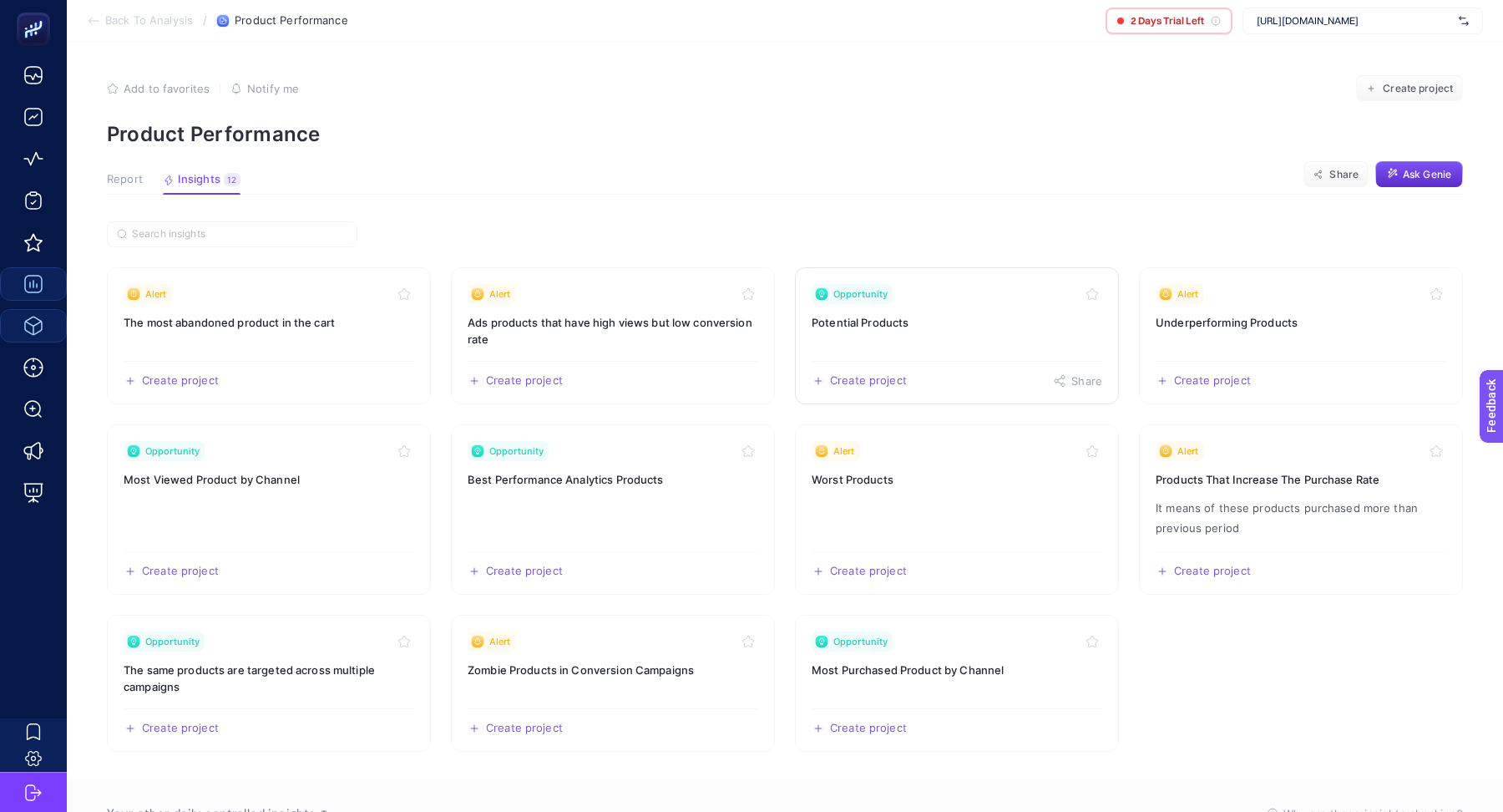
click at [954, 346] on link "Opportunity Potential Products Create project Share" at bounding box center [957, 336] width 324 height 137
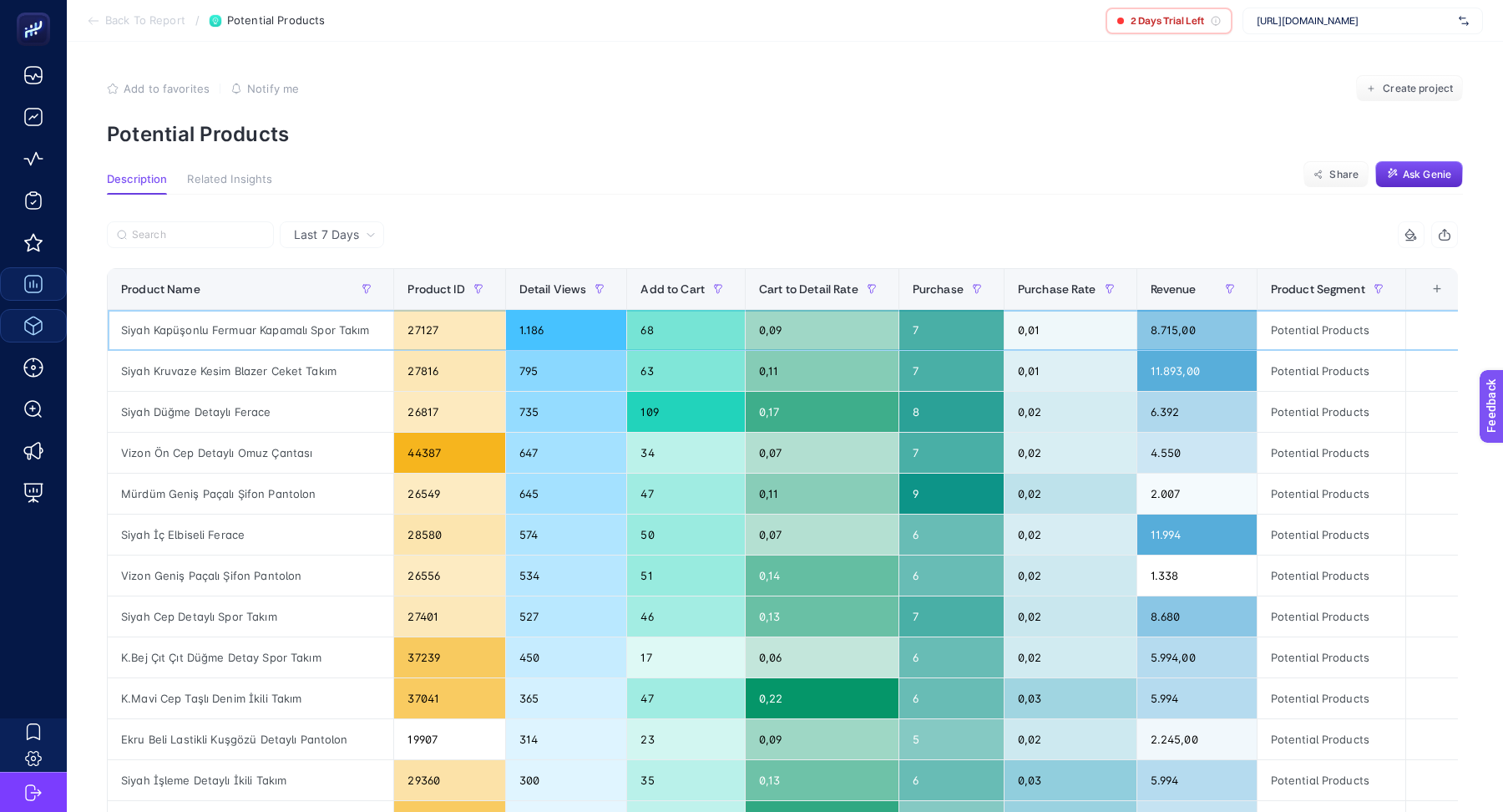
click at [249, 330] on div "Siyah Kapüşonlu Fermuar Kapamalı Spor Takım" at bounding box center [251, 330] width 286 height 40
drag, startPoint x: 249, startPoint y: 330, endPoint x: 174, endPoint y: 366, distance: 83.2
click at [174, 366] on div "Siyah Kruvaze Kesim Blazer Ceket Takım" at bounding box center [251, 370] width 286 height 40
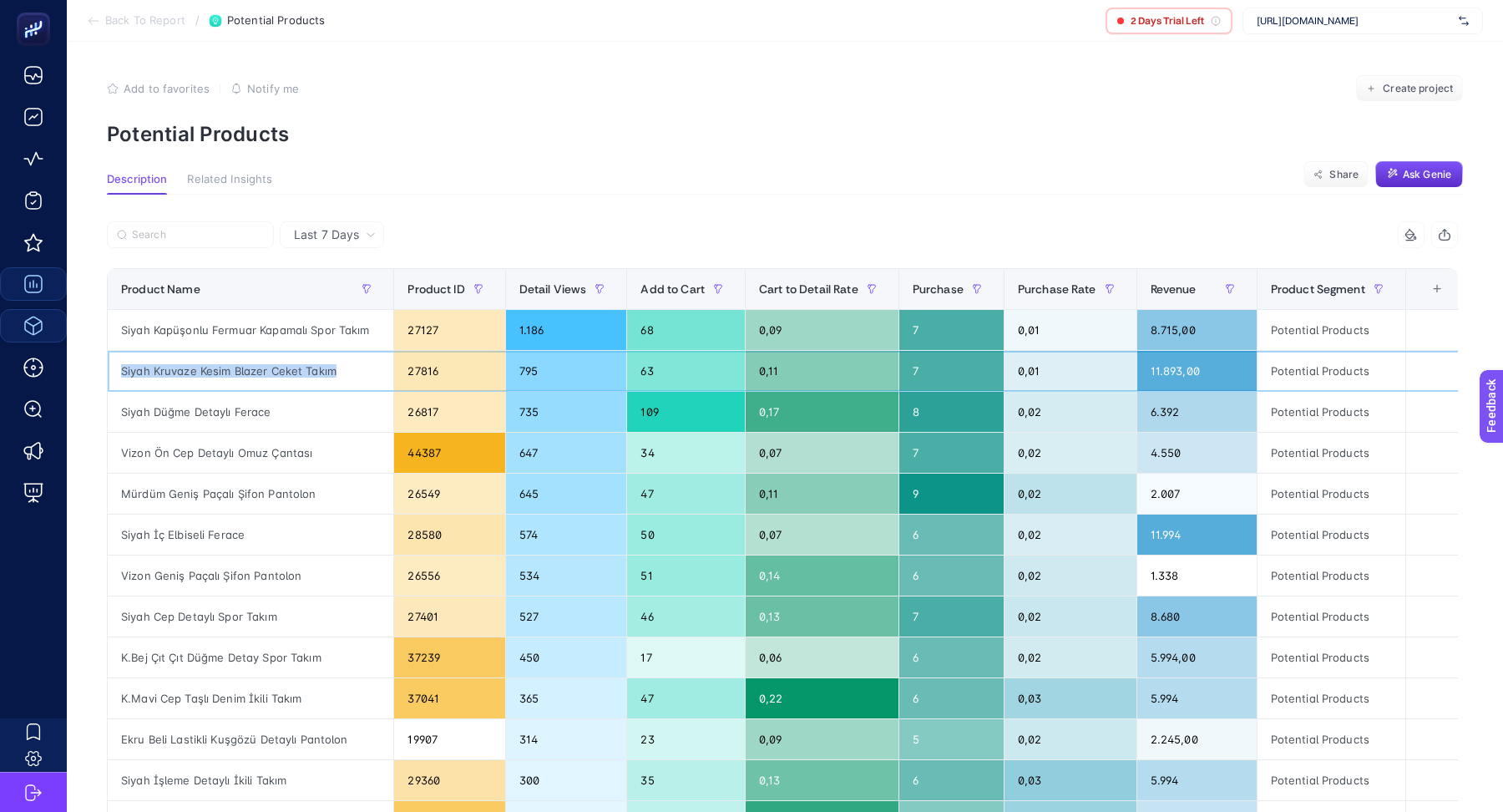
copy tr "Siyah Kruvaze Kesim Blazer Ceket Takım"
click at [685, 109] on section "Add to favorites false Notify me Create project Potential Products" at bounding box center [785, 111] width 1356 height 71
click at [234, 326] on div "Siyah Kapüşonlu Fermuar Kapamalı Spor Takım" at bounding box center [251, 330] width 286 height 40
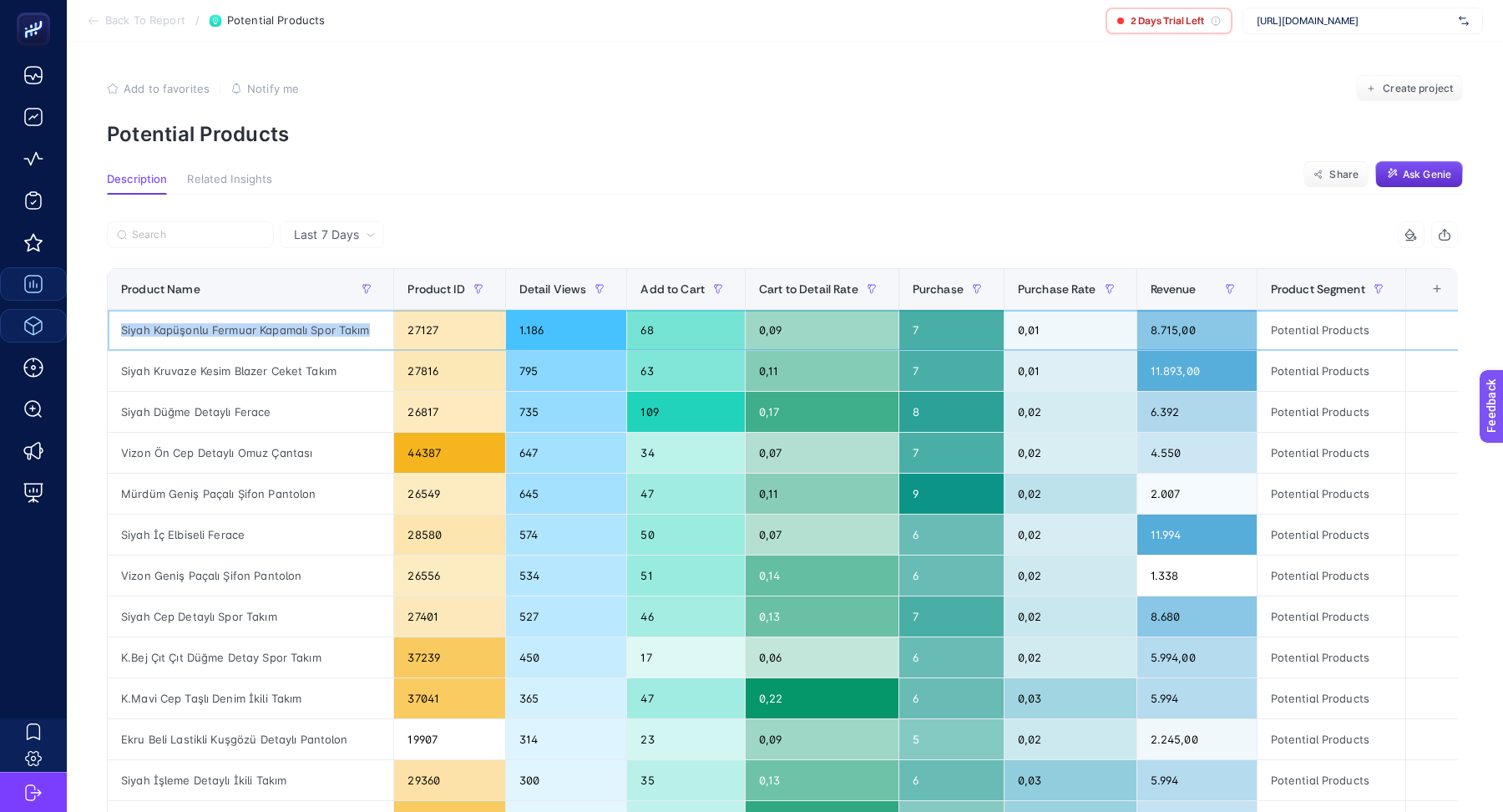
copy tr "Siyah Kapüşonlu Fermuar Kapamalı Spor Takım"
click at [148, 30] on section "Back To Report / Potential Products 2 Days Trial Left [URL][DOMAIN_NAME]" at bounding box center [785, 21] width 1436 height 41
click at [146, 19] on span "Back To Report" at bounding box center [145, 21] width 80 height 13
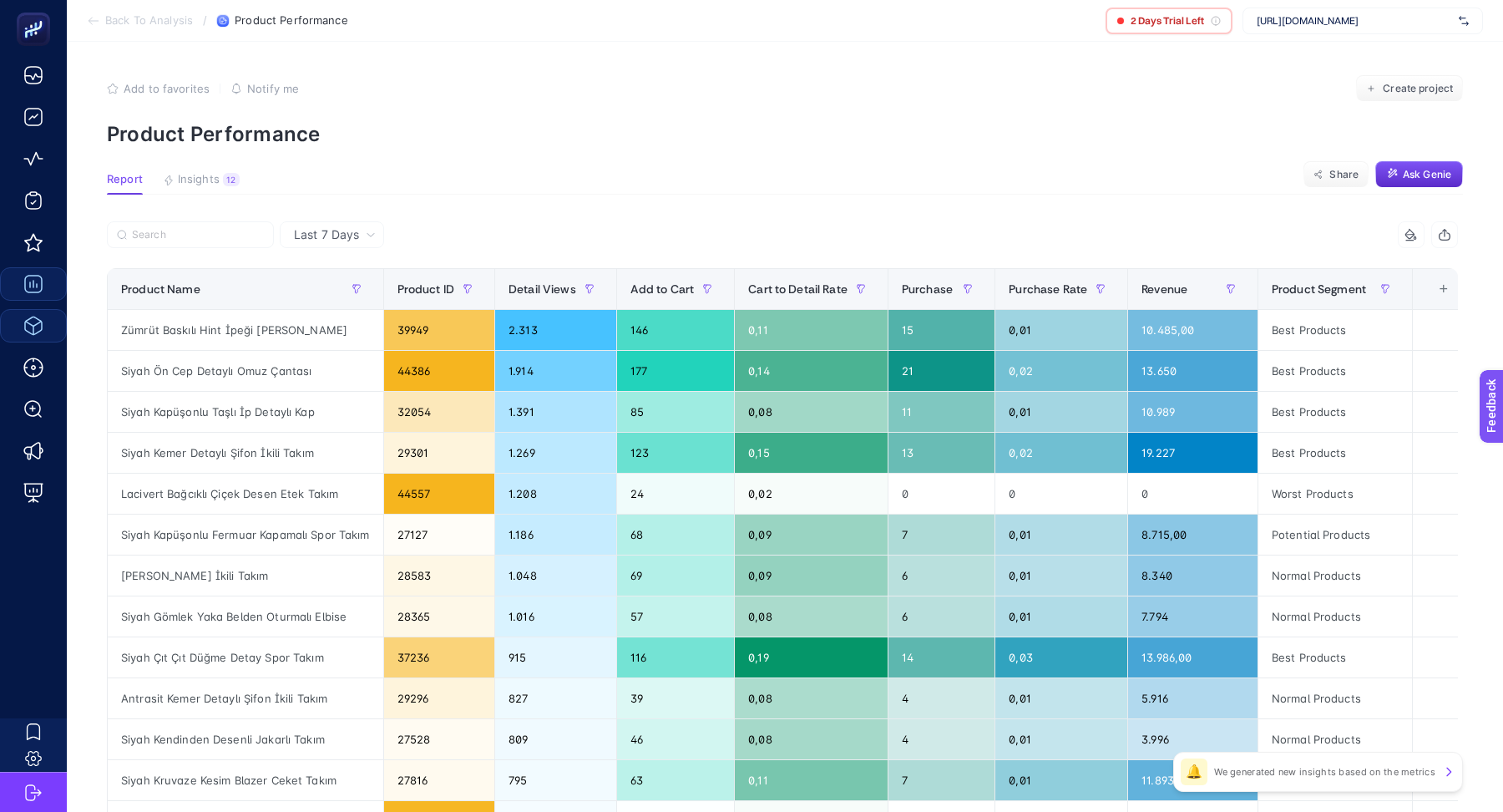
click at [176, 23] on span "Back To Analysis" at bounding box center [149, 21] width 87 height 13
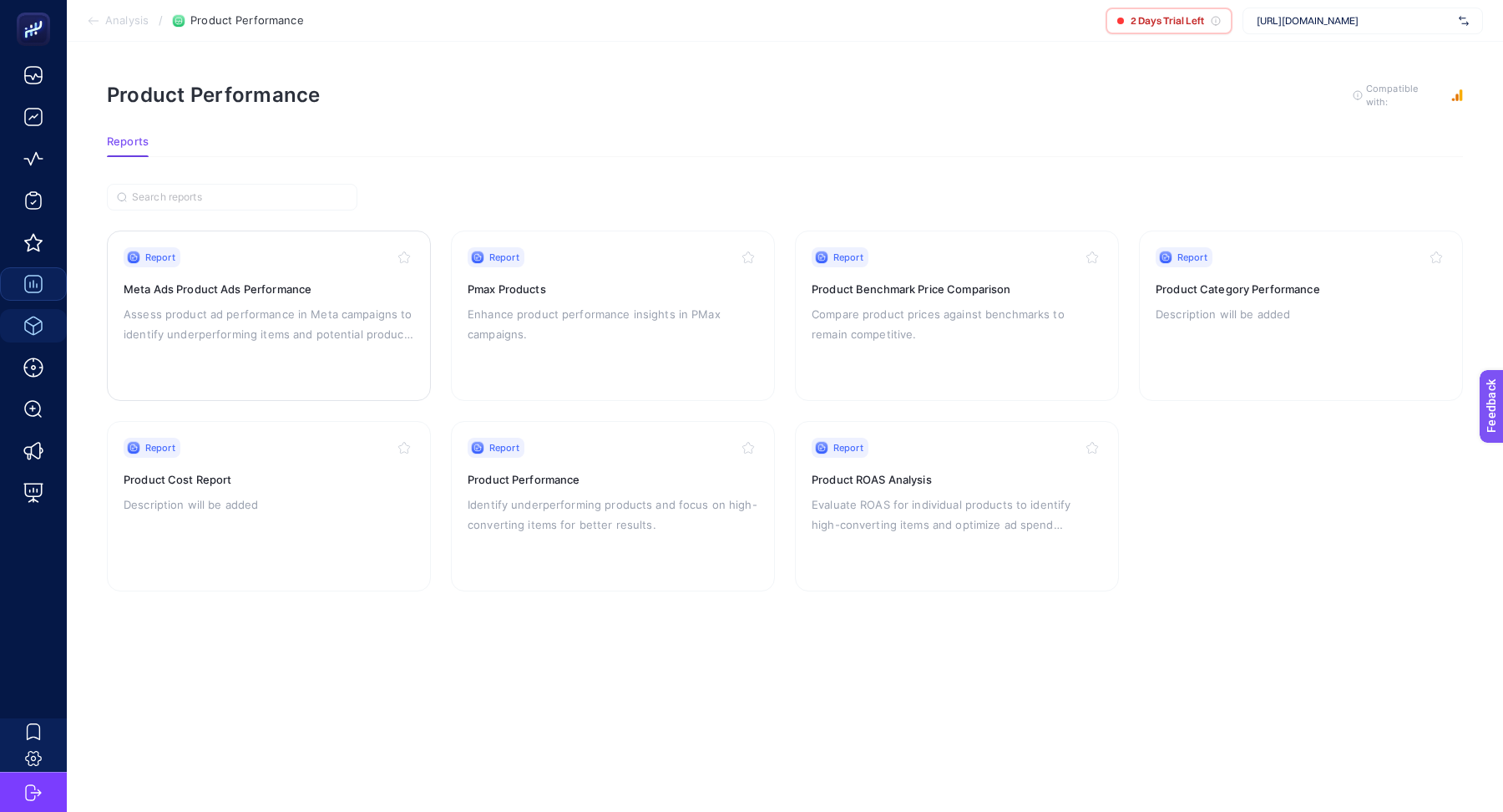
click at [347, 304] on p "Assess product ad performance in Meta campaigns to identify underperforming ite…" at bounding box center [268, 323] width 290 height 40
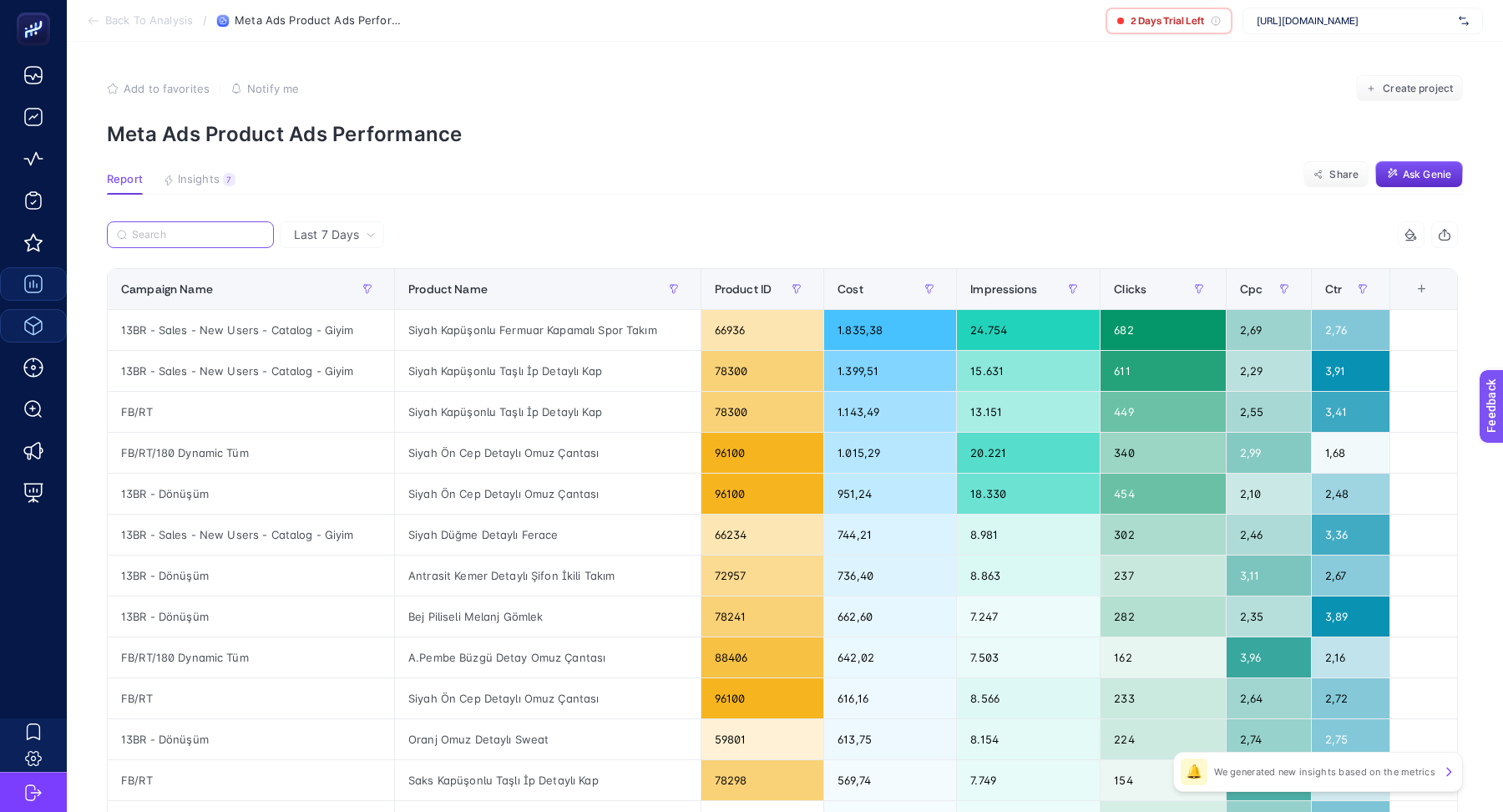
click at [225, 233] on input "Search" at bounding box center [197, 234] width 132 height 12
paste input "Siyah Kapüşonlu Fermuar Kapamalı Spor Takım"
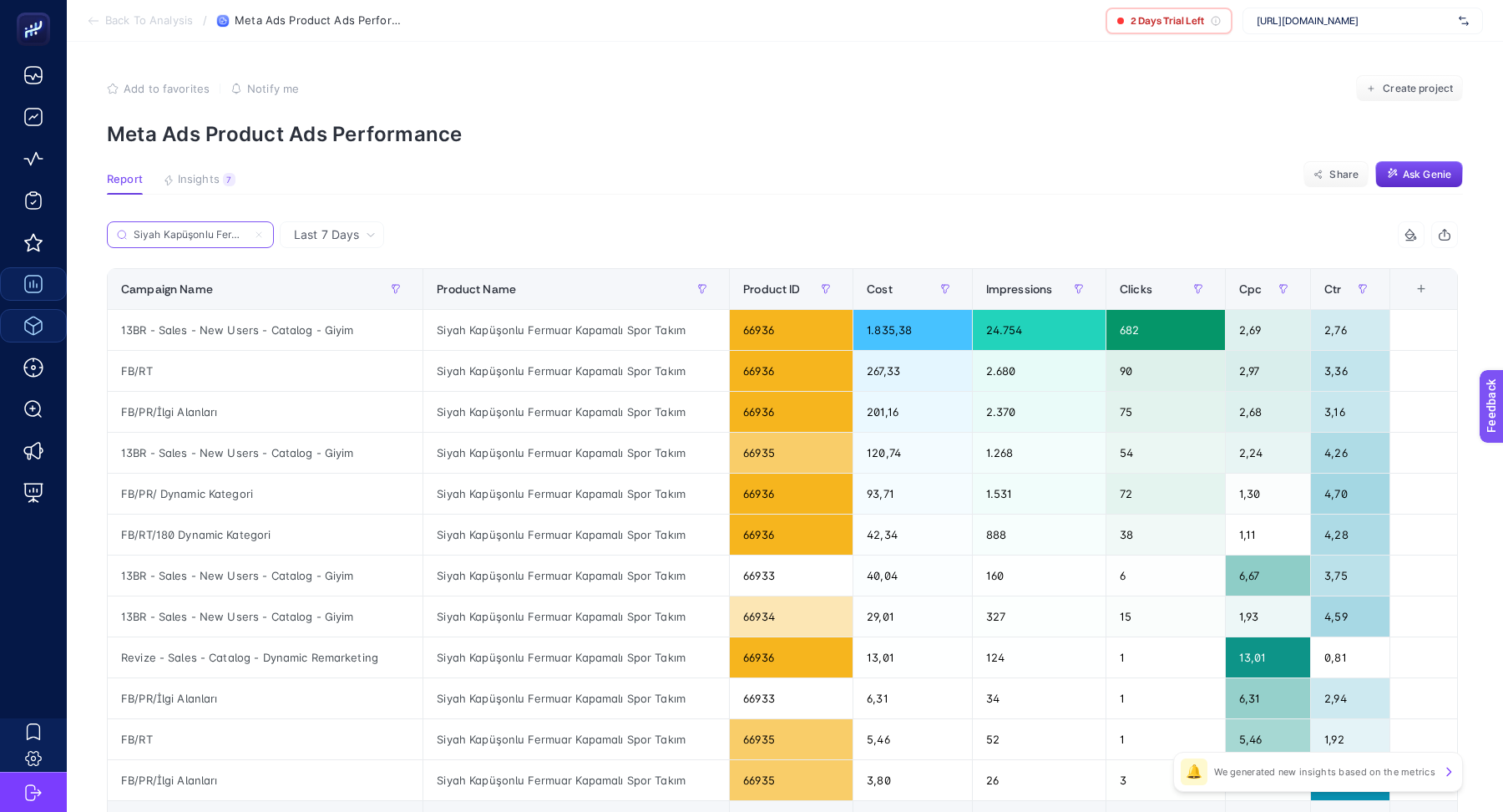
scroll to position [0, 111]
type input "Siyah Kapüşonlu Fermuar Kapamalı Spor Takım"
click at [208, 236] on input "Siyah Kapüşonlu Fermuar Kapamalı Spor Takım" at bounding box center [190, 234] width 114 height 12
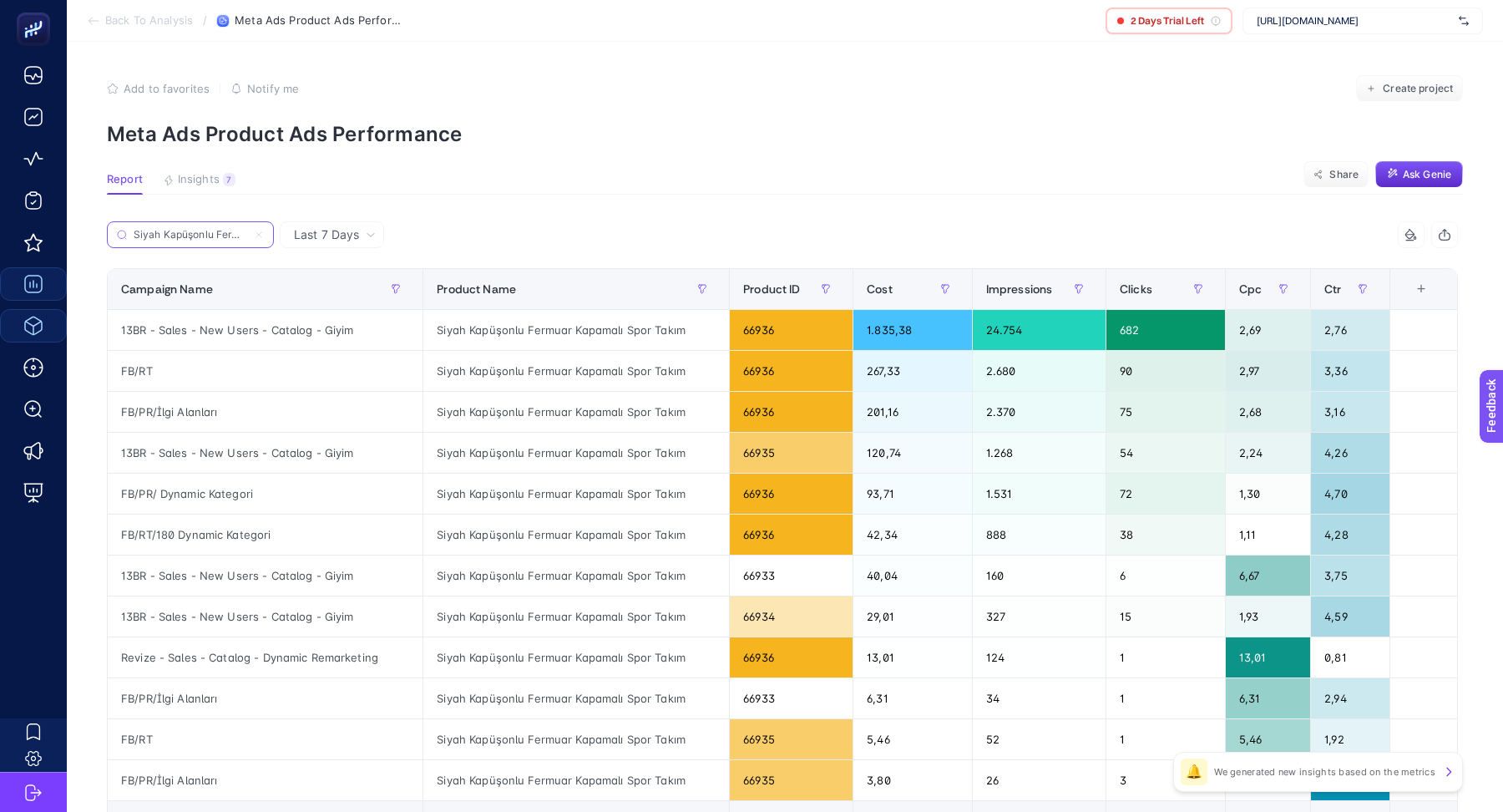
click at [258, 234] on icon at bounding box center [258, 234] width 5 height 5
click at [247, 234] on input "Siyah Kapüşonlu Fermuar Kapamalı Spor Takım" at bounding box center [190, 234] width 114 height 12
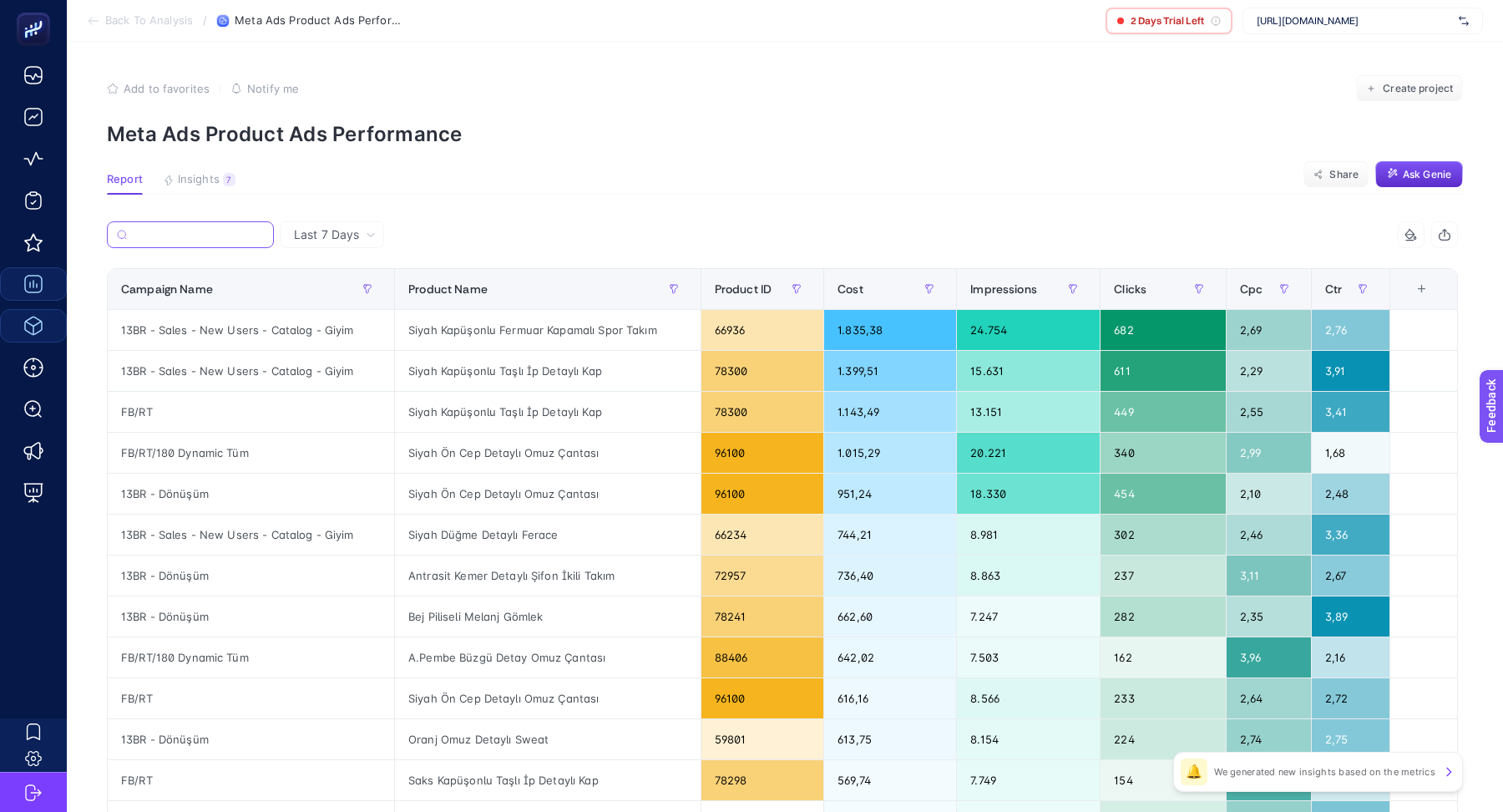
click at [213, 235] on input "Search" at bounding box center [198, 234] width 131 height 12
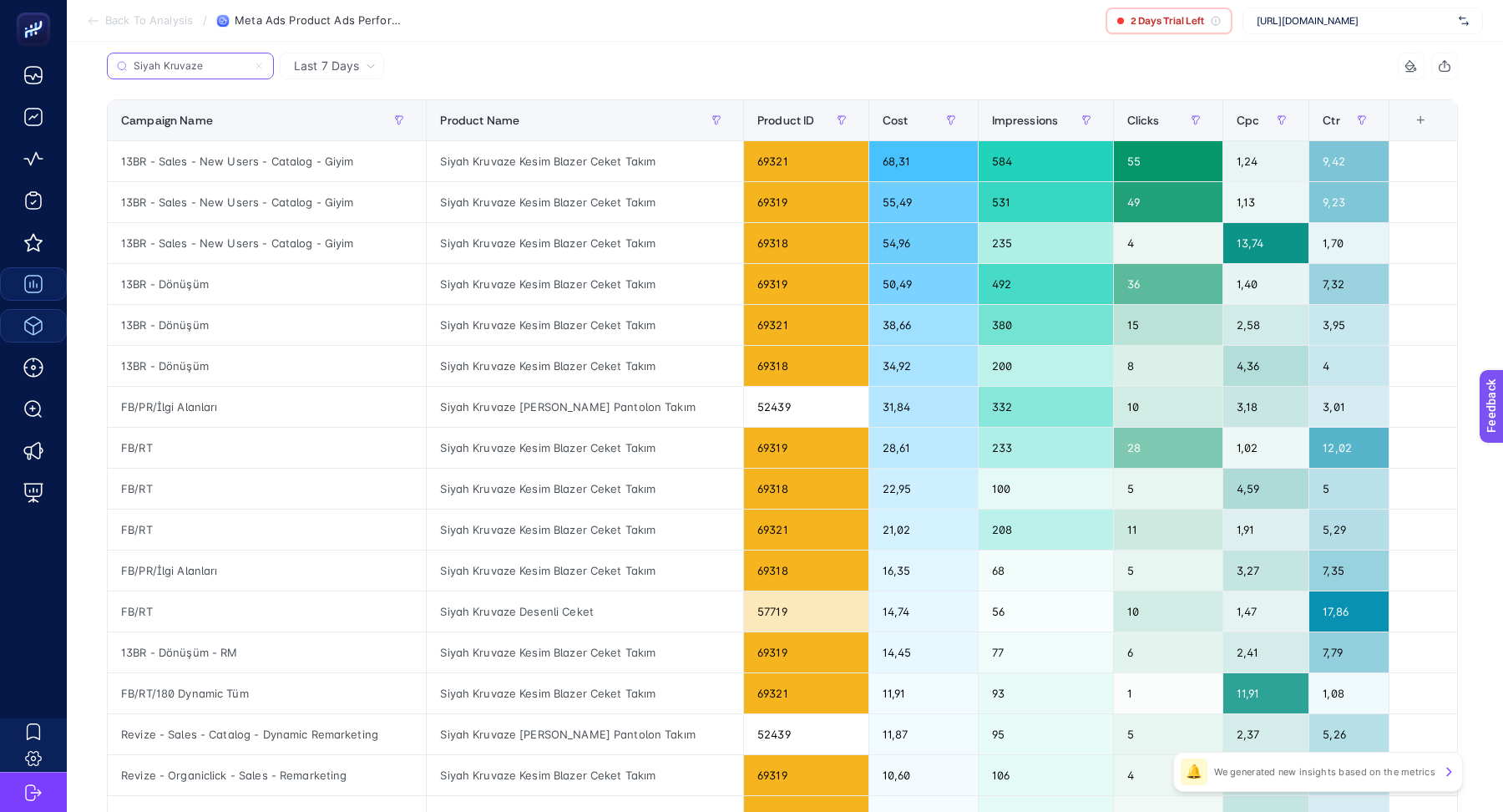
scroll to position [173, 0]
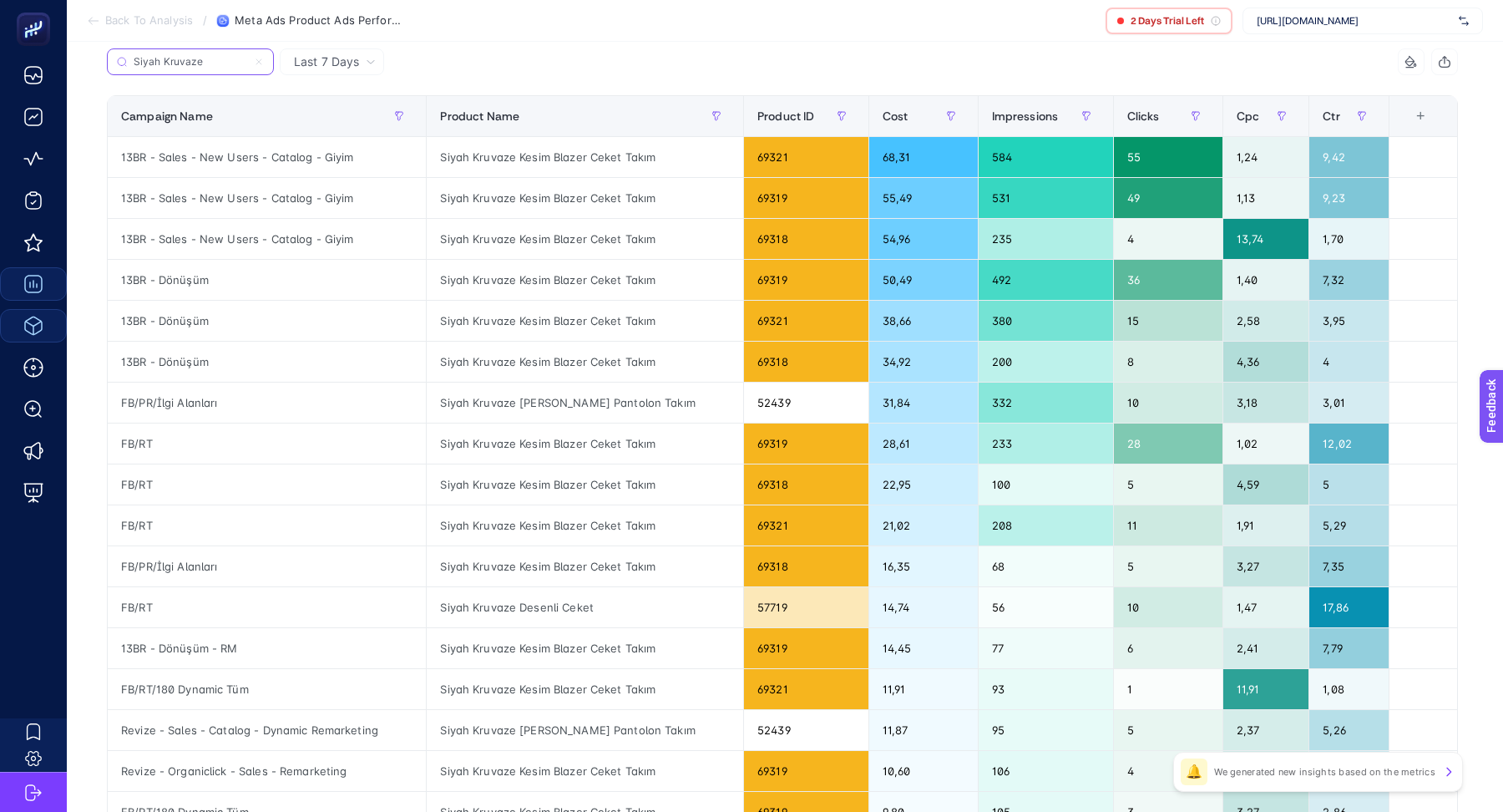
type input "Siyah Kruvaze"
click at [516, 153] on div "Siyah Kruvaze Kesim Blazer Ceket Takım" at bounding box center [585, 157] width 317 height 40
copy tr "Siyah Kruvaze Kesim Blazer Ceket Takım"
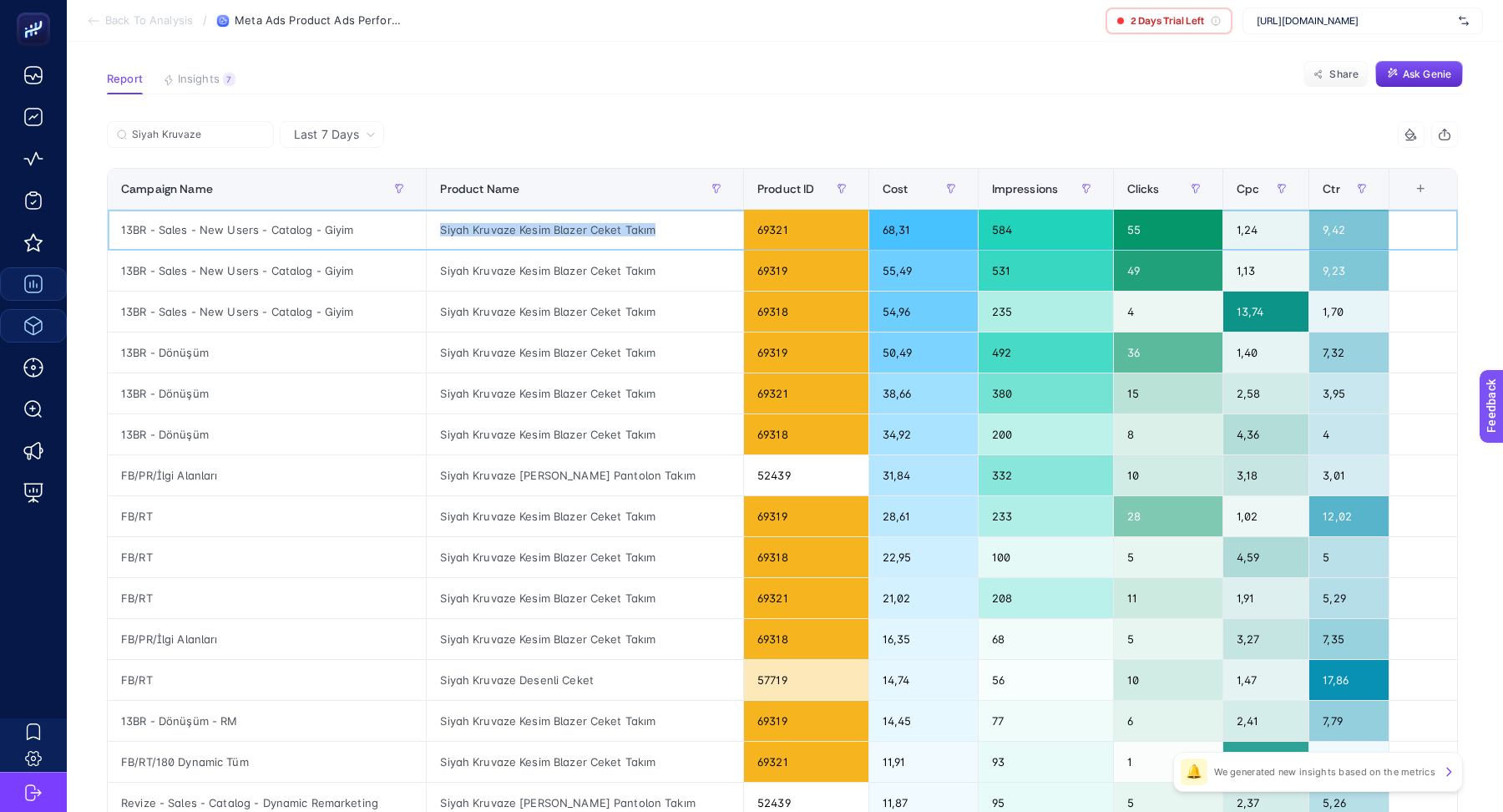
scroll to position [0, 0]
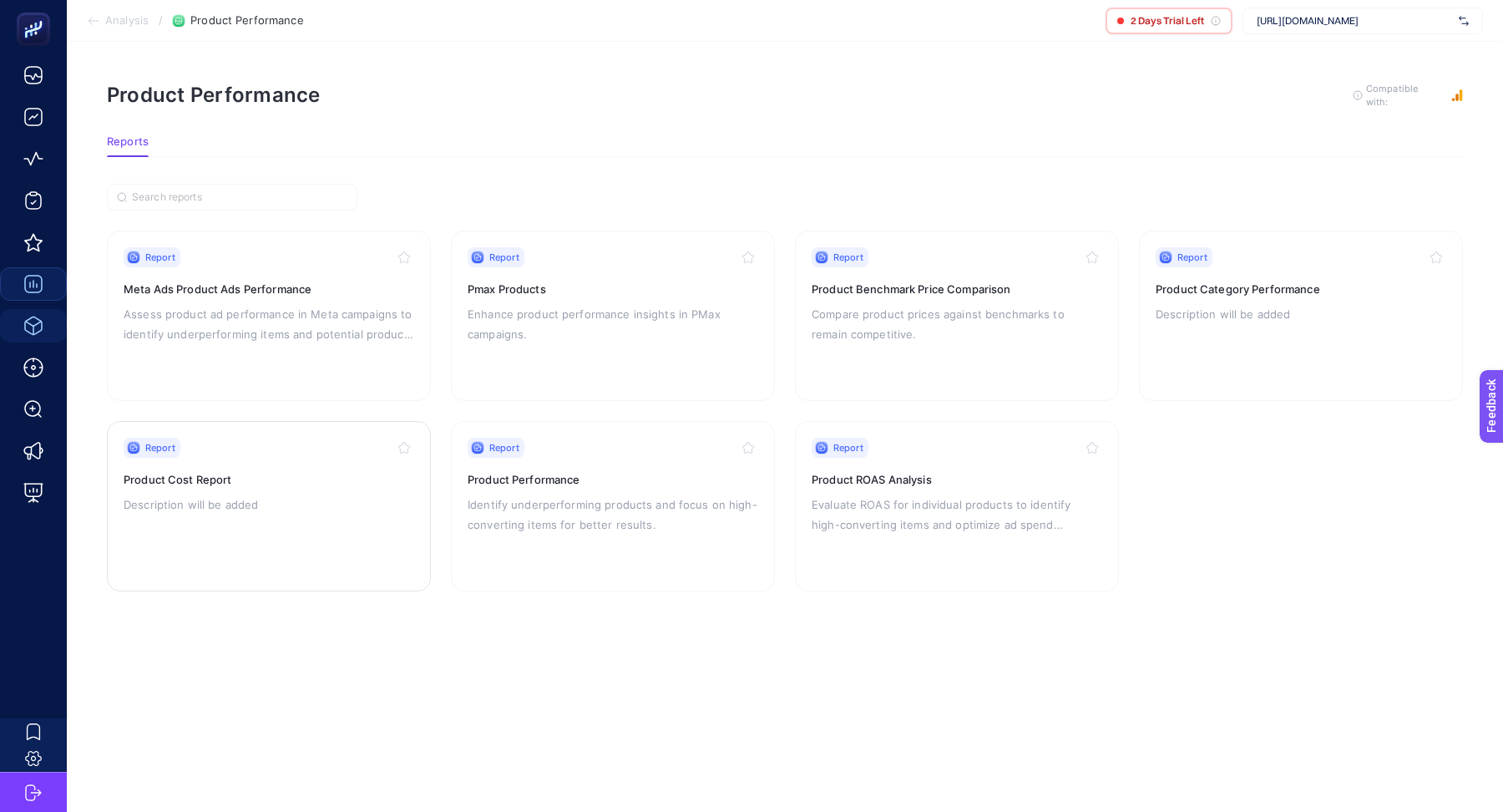
click at [247, 478] on h3 "Product Cost Report" at bounding box center [268, 479] width 290 height 17
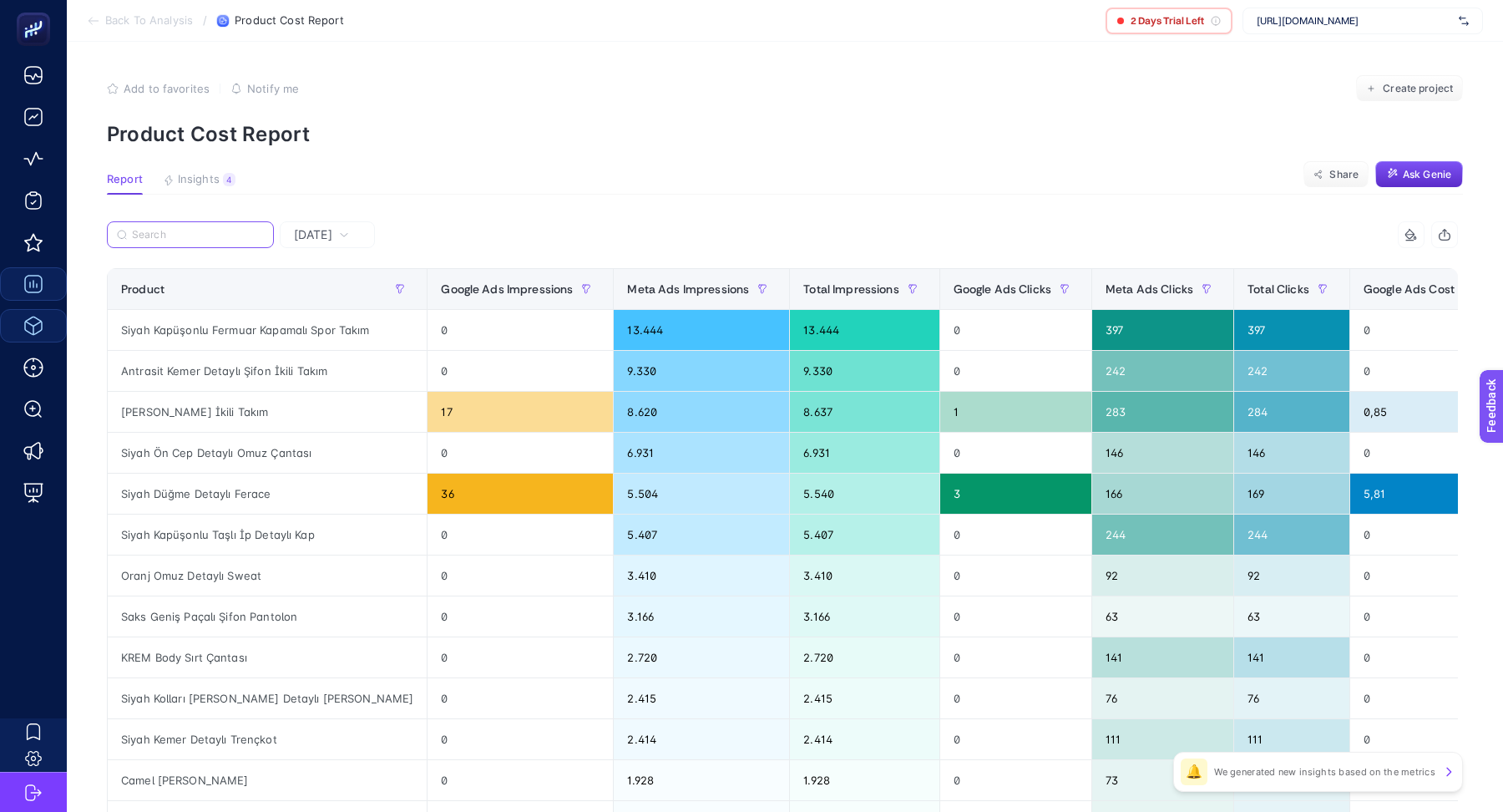
click at [193, 236] on input "Search" at bounding box center [197, 234] width 132 height 12
paste input "Siyah Kruvaze Kesim Blazer Ceket Takım"
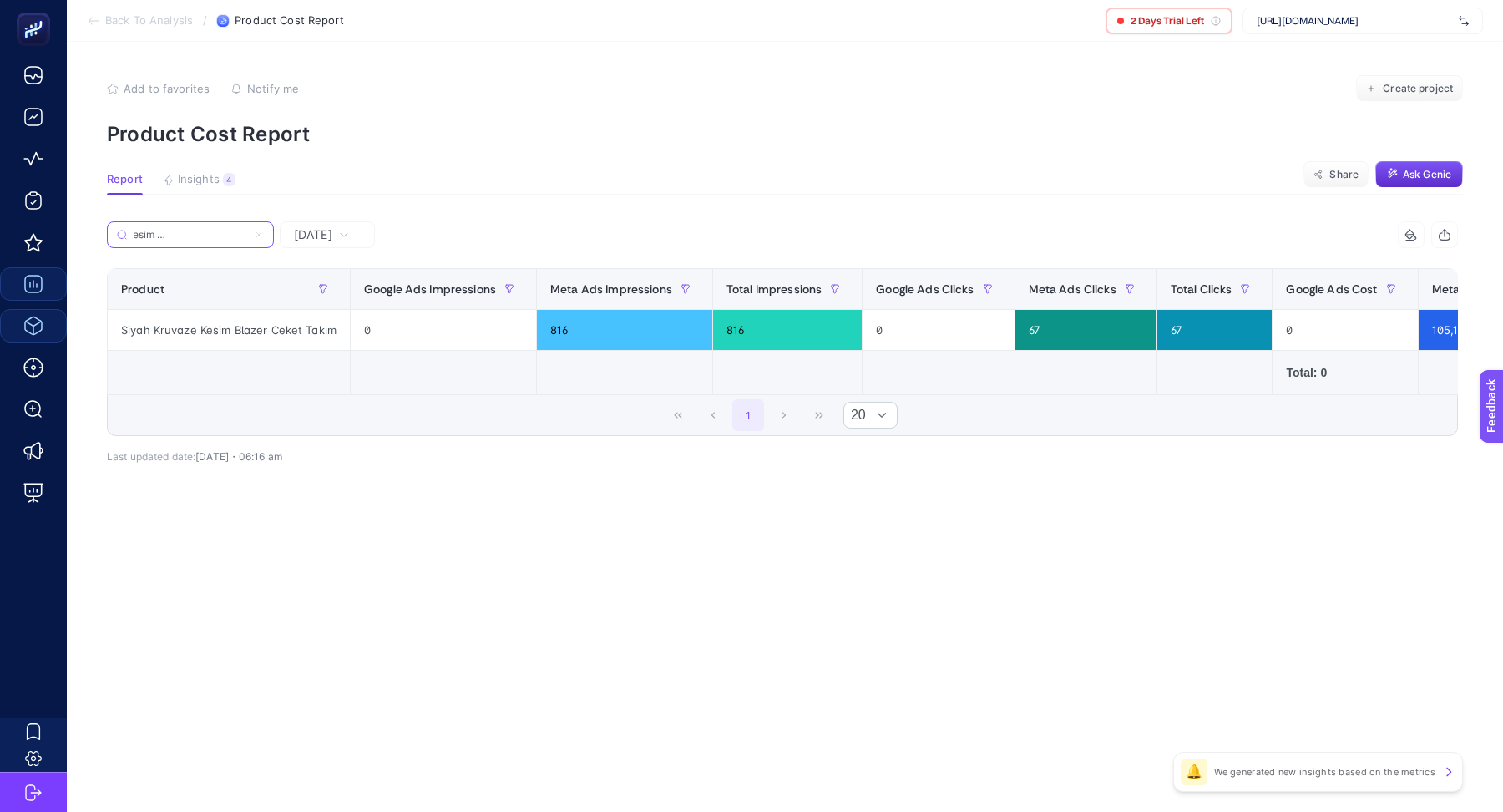
type input "Siyah Kruvaze Kesim Blazer Ceket Takım"
click at [353, 238] on div "[DATE]" at bounding box center [321, 234] width 69 height 11
click at [322, 258] on div "Siyah Kruvaze Kesim Blazer Ceket Takım" at bounding box center [445, 239] width 676 height 37
click at [322, 230] on span "[DATE]" at bounding box center [313, 235] width 39 height 17
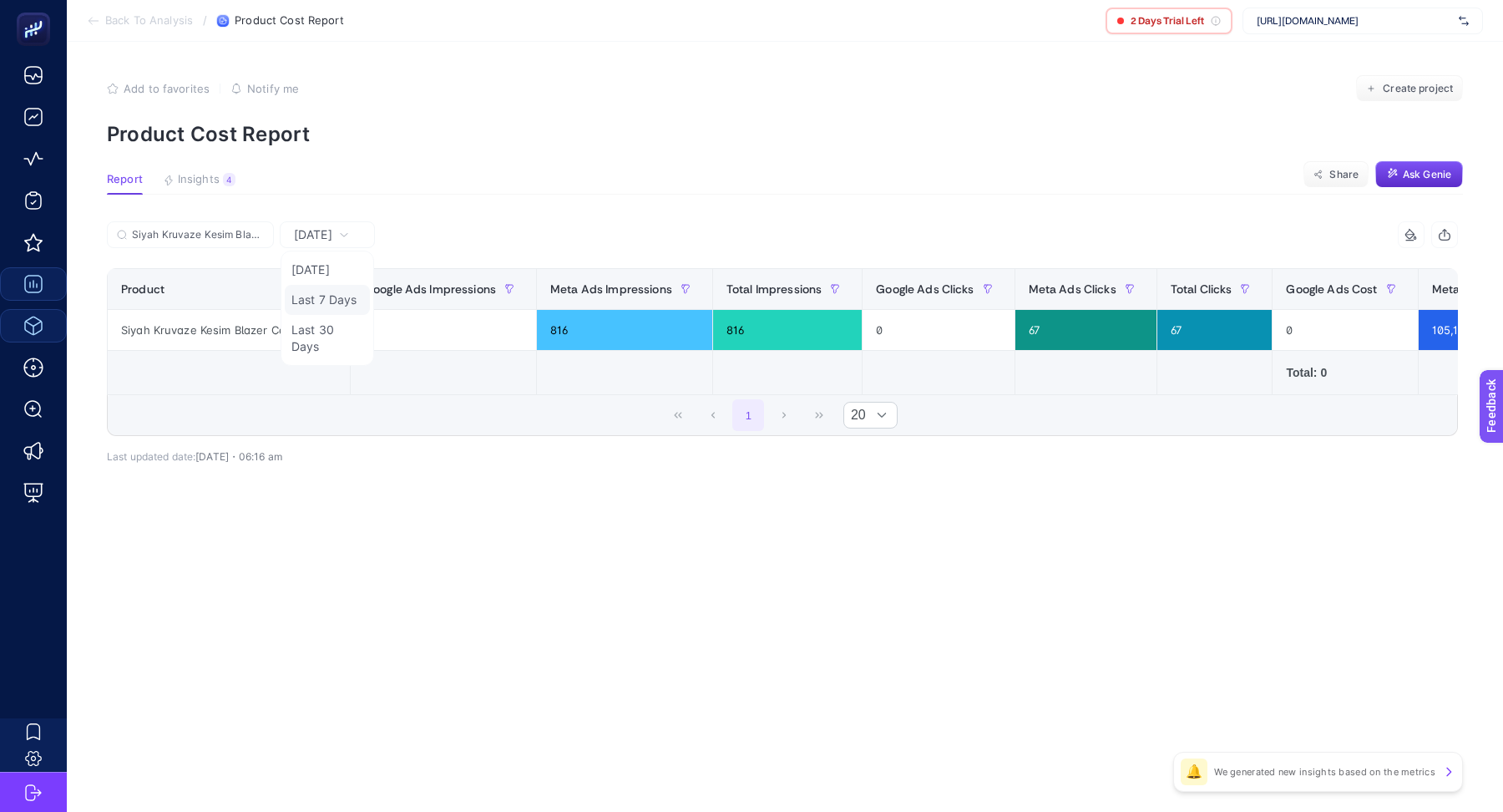
click at [322, 306] on li "Last 7 Days" at bounding box center [327, 300] width 86 height 30
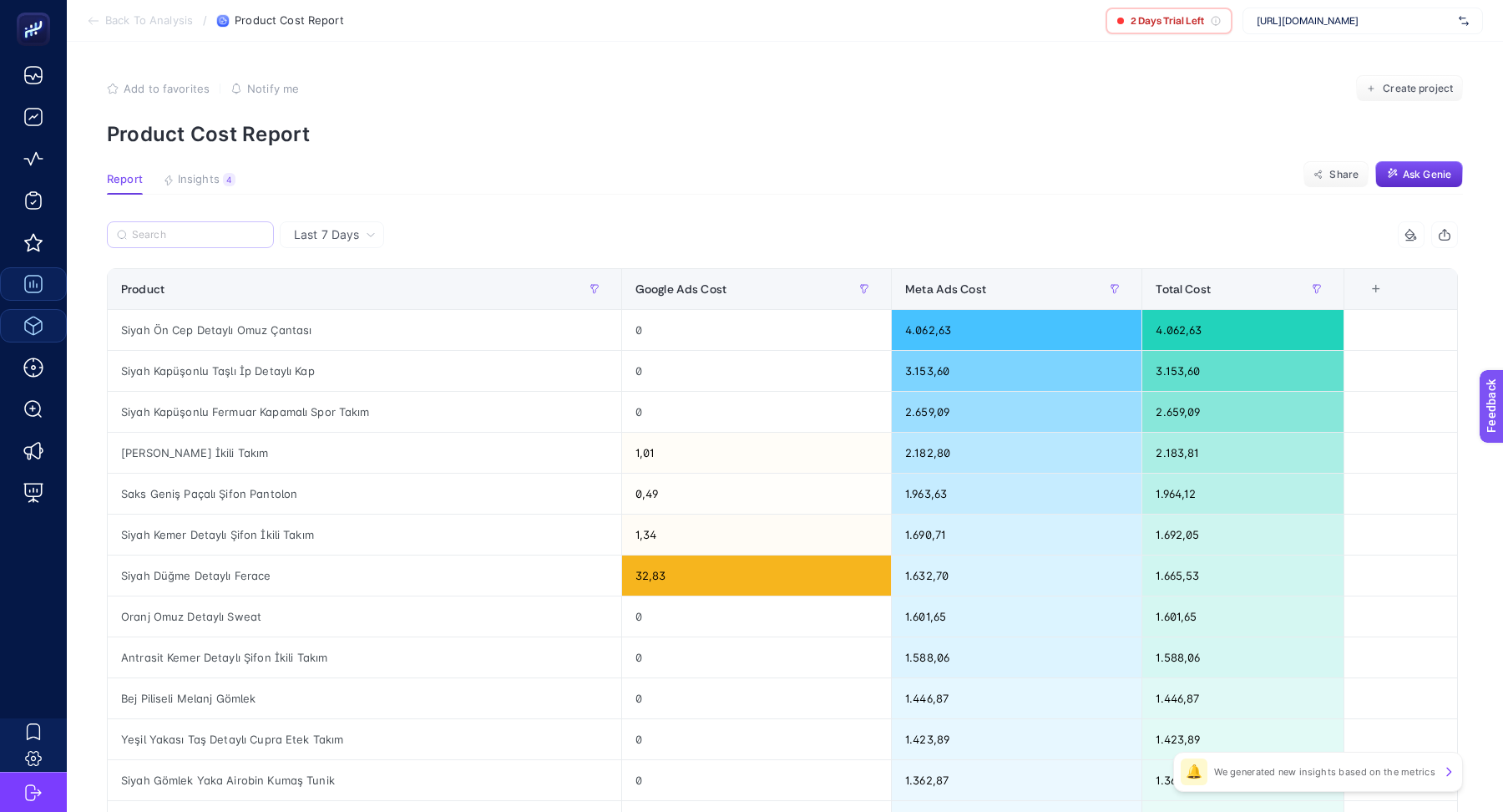
click at [189, 227] on label at bounding box center [191, 234] width 167 height 26
click at [0, 0] on input "Siyah Kruvaze Kesim Blazer Ceket Takım" at bounding box center [0, 0] width 0 height 0
click at [186, 234] on input "Search" at bounding box center [197, 234] width 132 height 12
paste input "Siyah Kruvaze Kesim Blazer Ceket Takım"
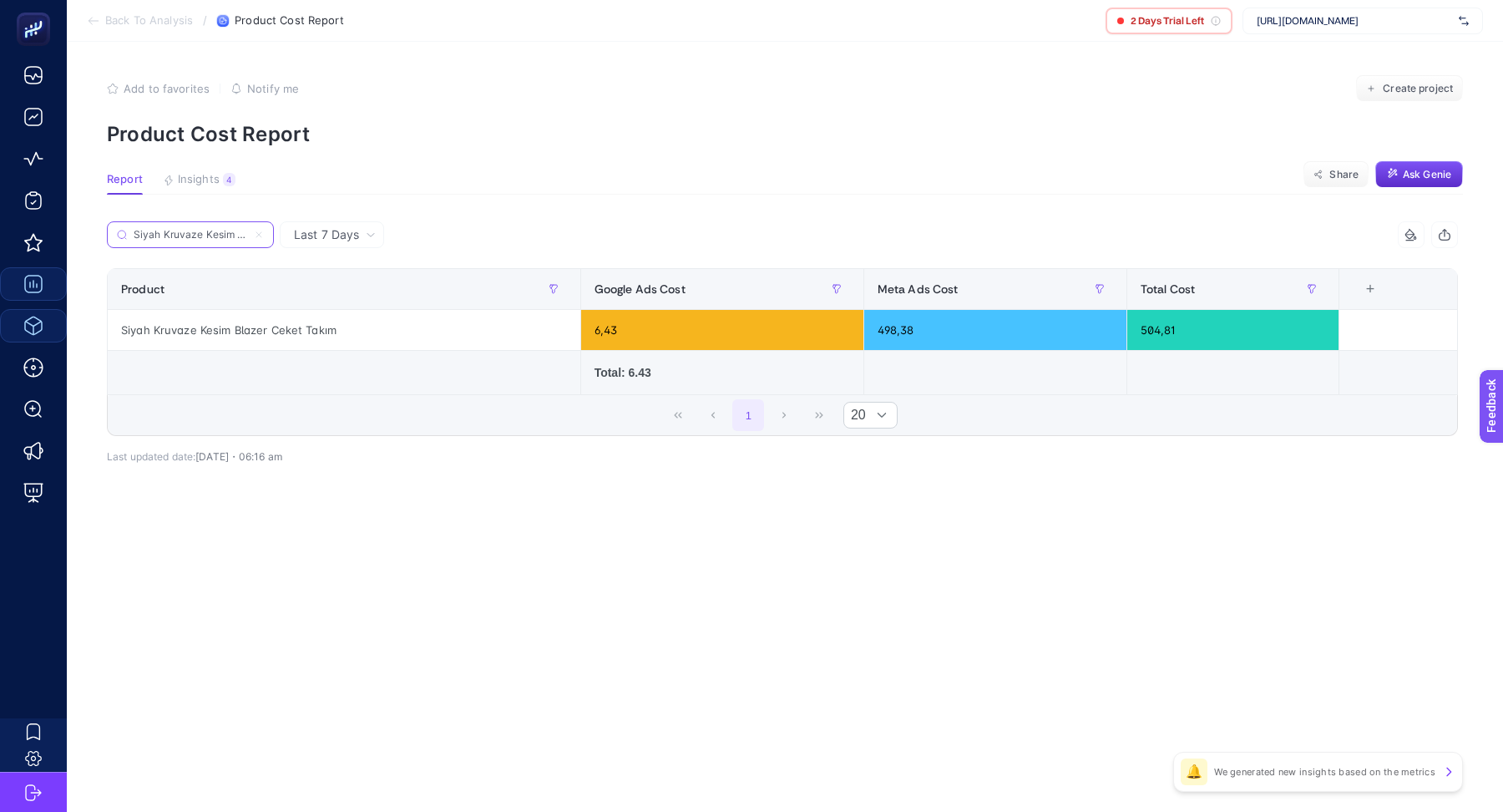
scroll to position [0, 80]
type input "Siyah Kruvaze Kesim Blazer Ceket Takım"
click at [1307, 18] on span "[URL][DOMAIN_NAME]" at bounding box center [1354, 21] width 196 height 13
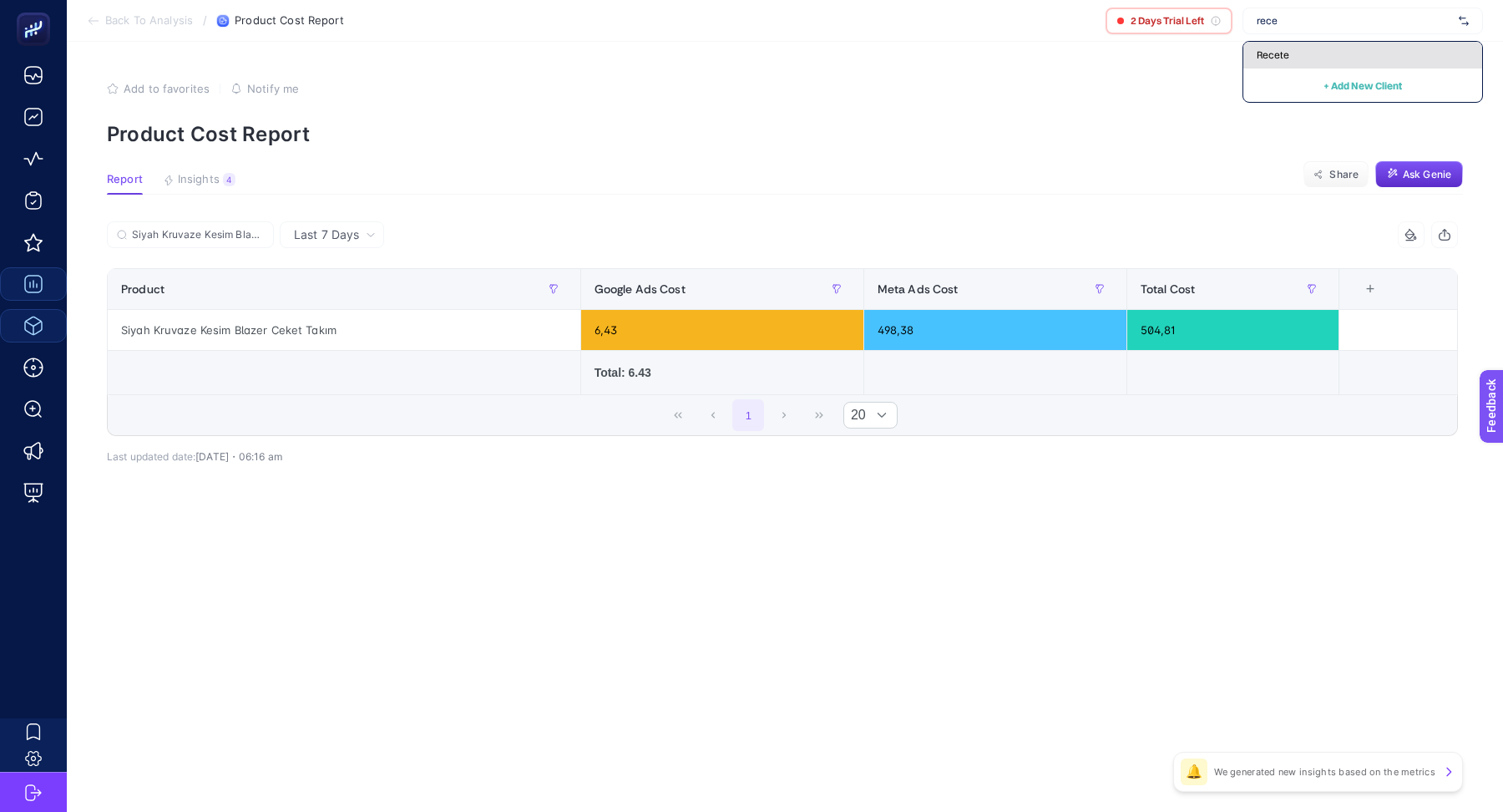
type input "rece"
click at [1292, 51] on div "Recete" at bounding box center [1363, 55] width 239 height 26
